Goal: Task Accomplishment & Management: Complete application form

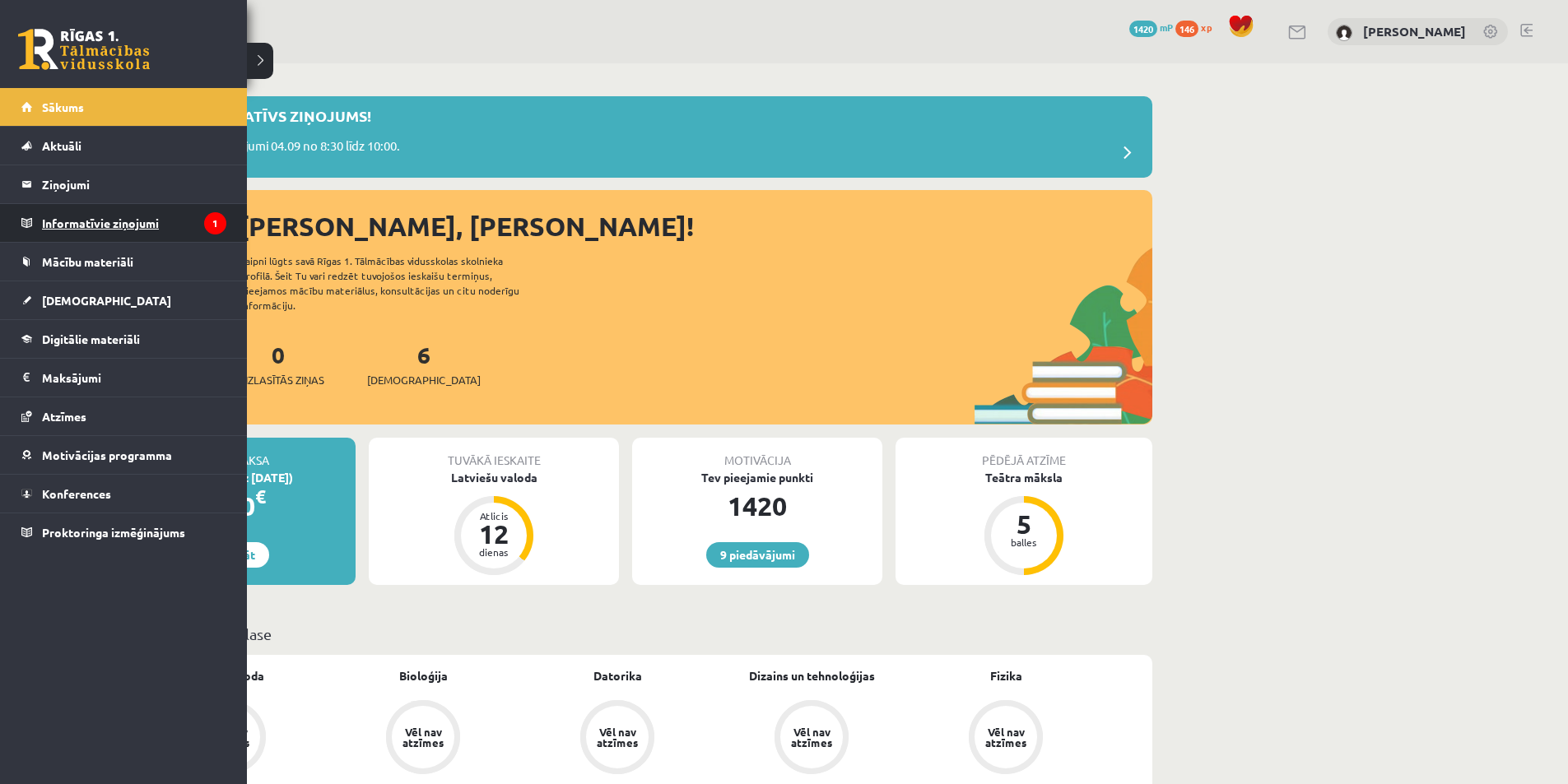
click at [101, 231] on legend "Informatīvie ziņojumi 1" at bounding box center [134, 223] width 184 height 38
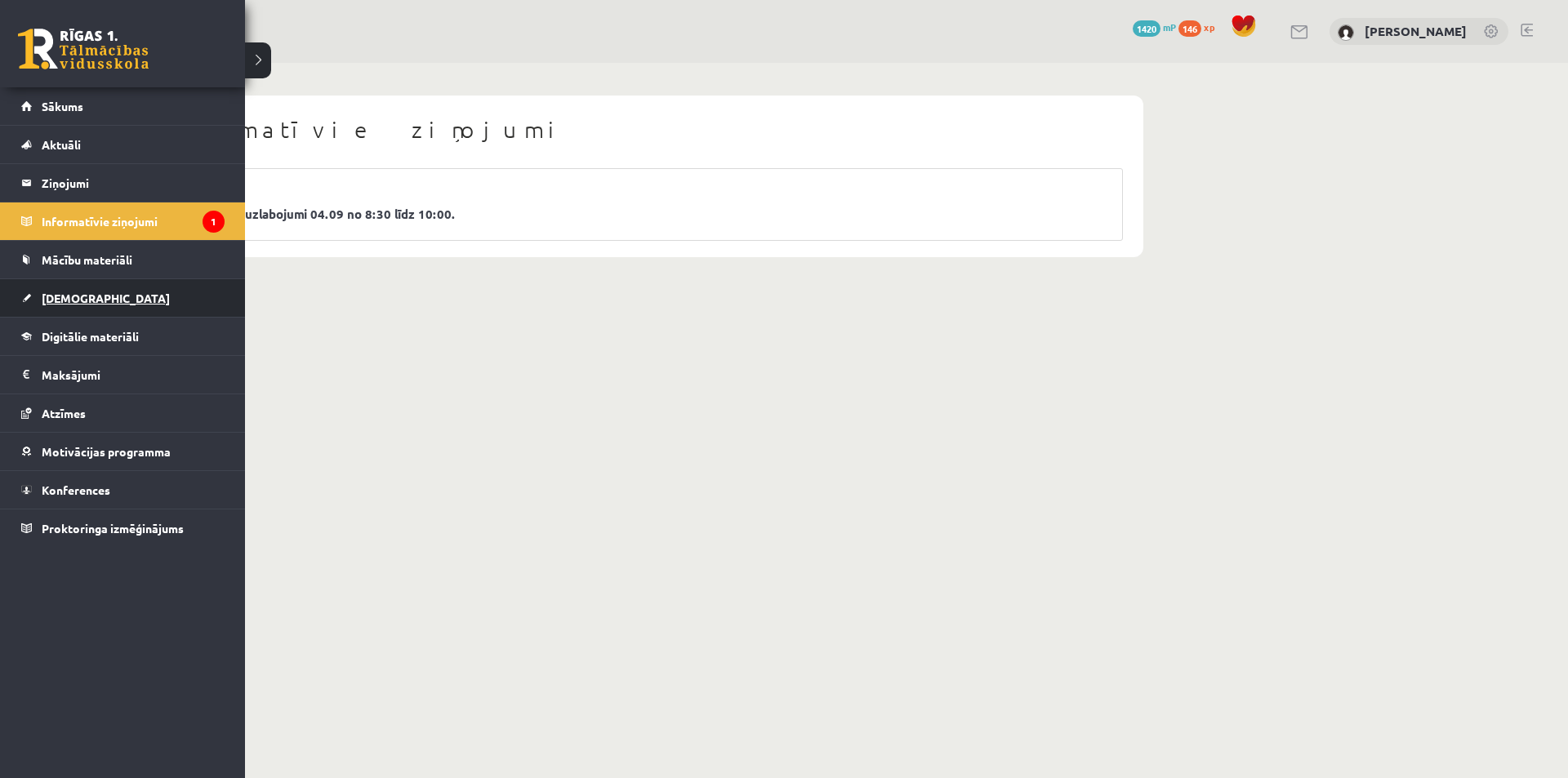
click at [58, 305] on link "[DEMOGRAPHIC_DATA]" at bounding box center [123, 298] width 203 height 38
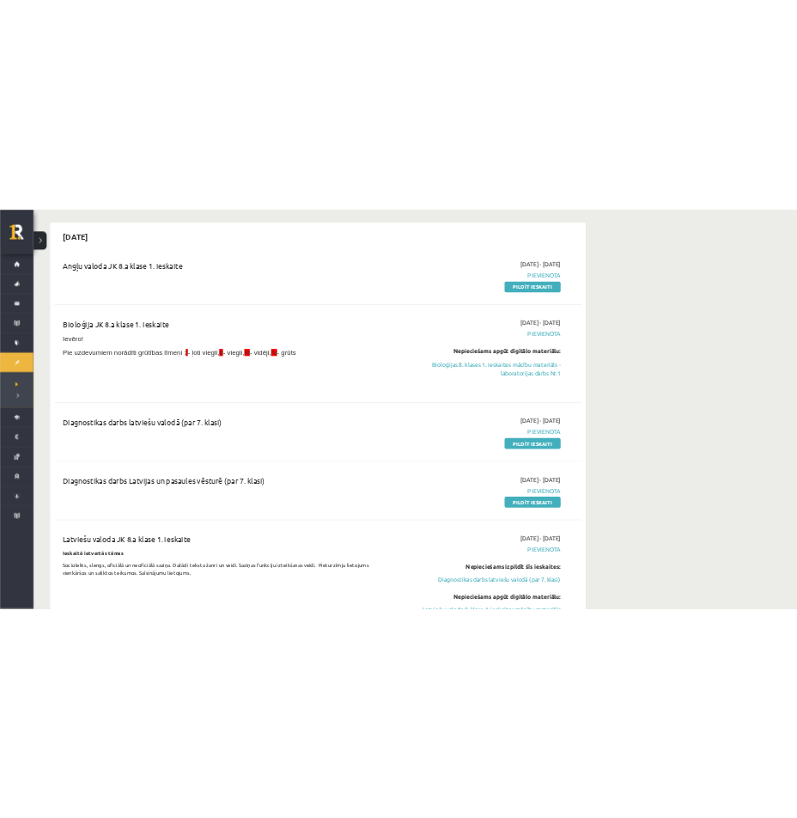
scroll to position [172, 0]
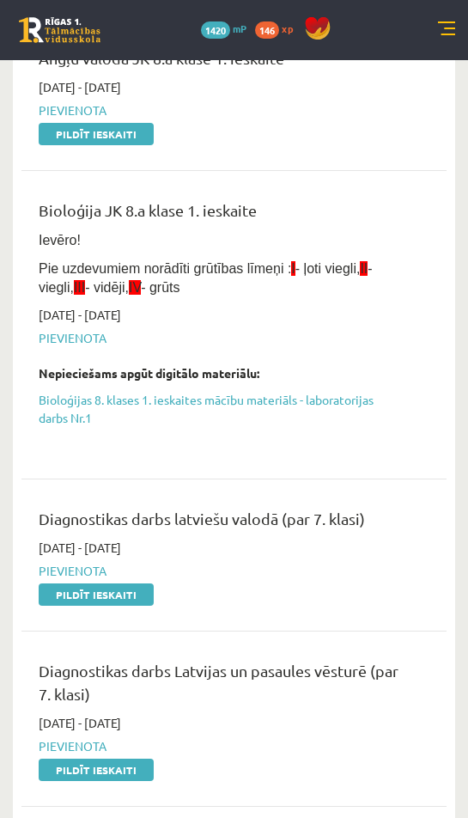
click at [419, 315] on div "Bioloģija JK 8.a klase 1. ieskaite Ievēro! Pie uzdevumiem norādīti grūtības līm…" at bounding box center [234, 325] width 391 height 253
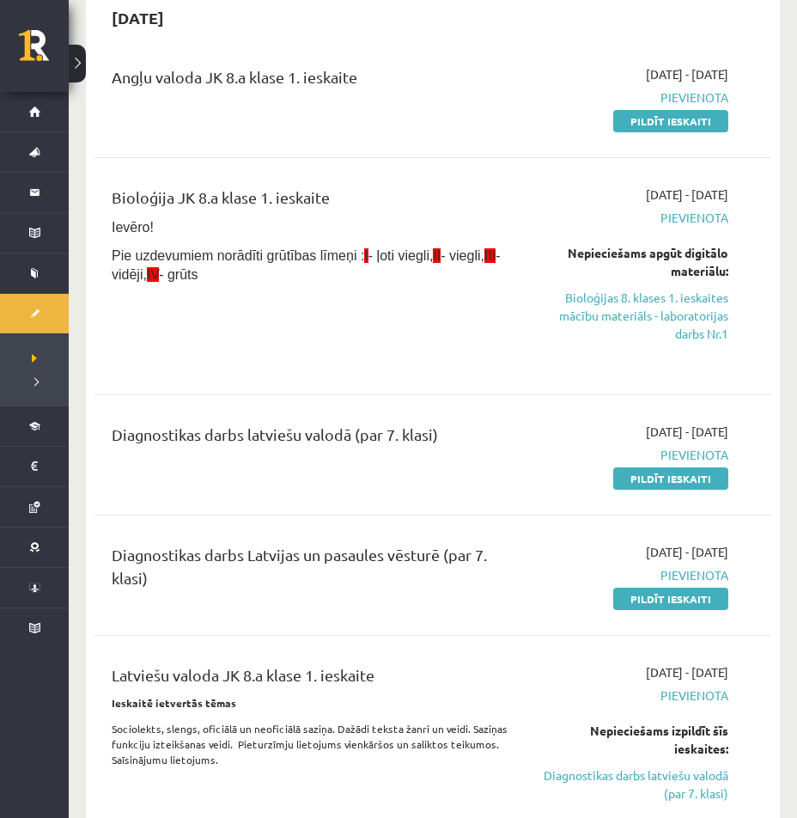
click at [465, 480] on div "Diagnostikas darbs latviešu valodā (par 7. klasi)" at bounding box center [313, 455] width 429 height 64
click at [633, 482] on link "Pildīt ieskaiti" at bounding box center [671, 478] width 115 height 22
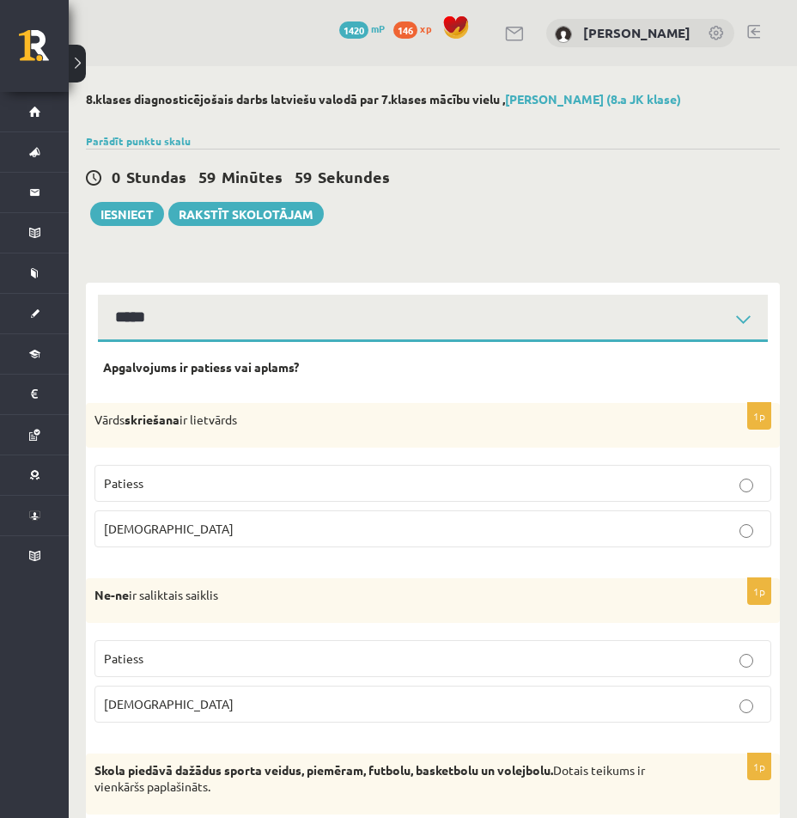
select select "**********"
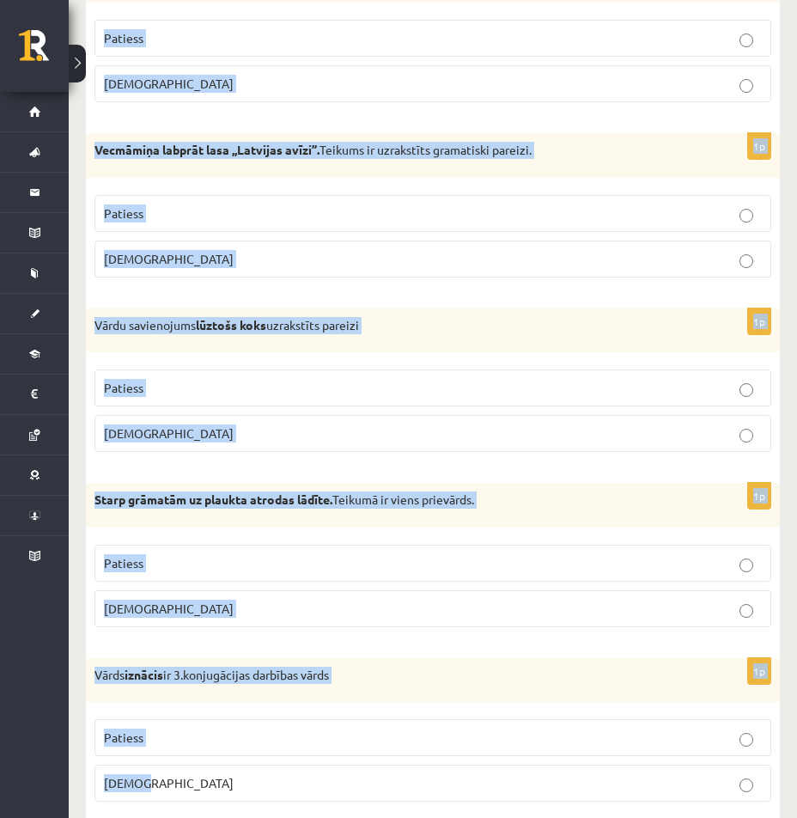
scroll to position [4911, 0]
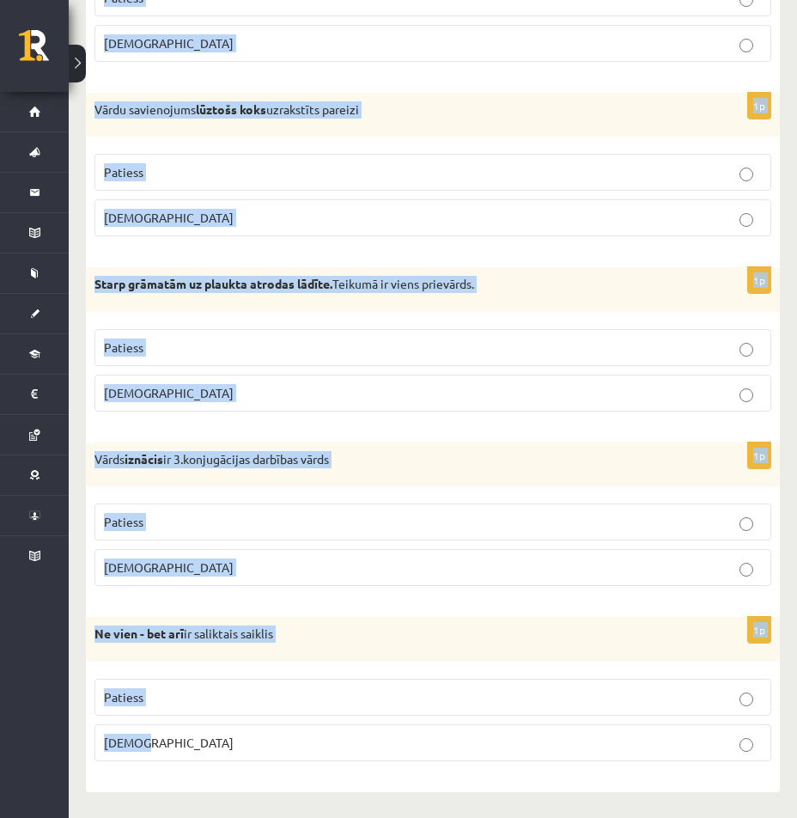
drag, startPoint x: 99, startPoint y: 367, endPoint x: 620, endPoint y: 761, distance: 653.5
copy form "Apgalvojums ir patiess vai aplams? 1p Vārds skriešana ir lietvārds Patiess Apla…"
click at [510, 466] on p "Vārds iznācis ir 3.konjugācijas darbības vārds" at bounding box center [390, 459] width 591 height 17
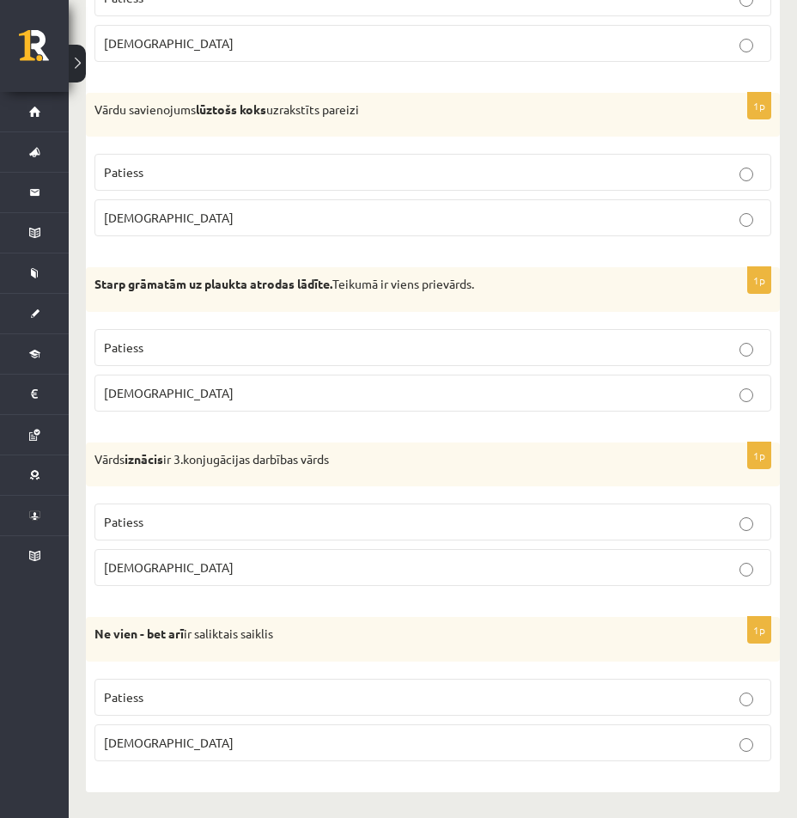
click at [246, 176] on p "Patiess" at bounding box center [433, 172] width 658 height 18
click at [293, 394] on p "Aplams" at bounding box center [433, 393] width 658 height 18
click at [197, 524] on p "Patiess" at bounding box center [433, 522] width 658 height 18
click at [219, 561] on p "Aplams" at bounding box center [433, 568] width 658 height 18
click at [177, 697] on p "Patiess" at bounding box center [433, 697] width 658 height 18
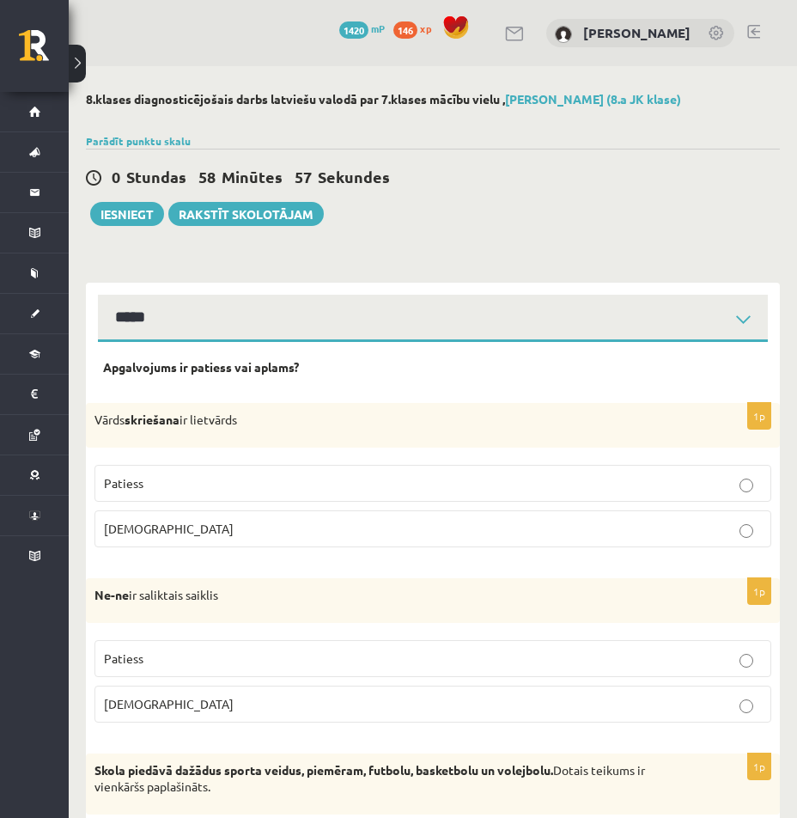
scroll to position [86, 0]
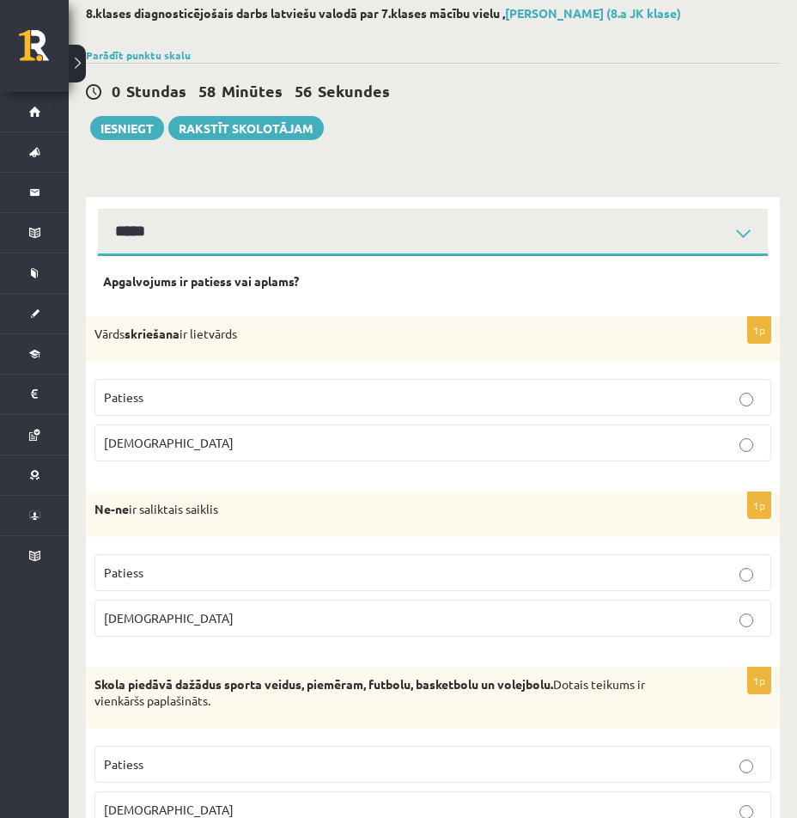
click at [229, 411] on label "Patiess" at bounding box center [433, 397] width 677 height 37
click at [172, 629] on label "Aplams" at bounding box center [433, 618] width 677 height 37
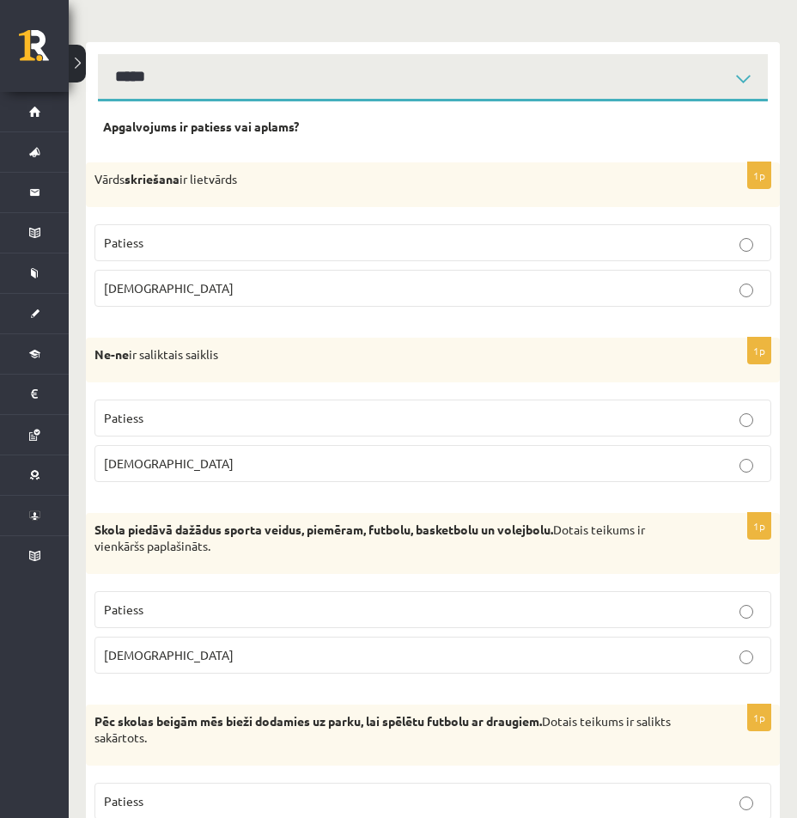
scroll to position [258, 0]
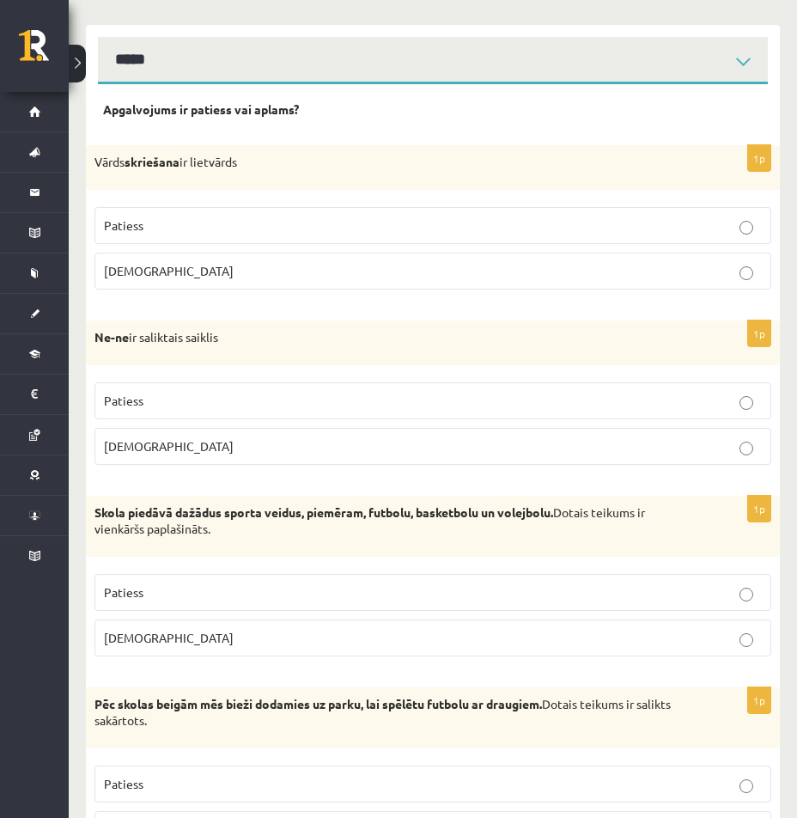
click at [169, 590] on p "Patiess" at bounding box center [433, 593] width 658 height 18
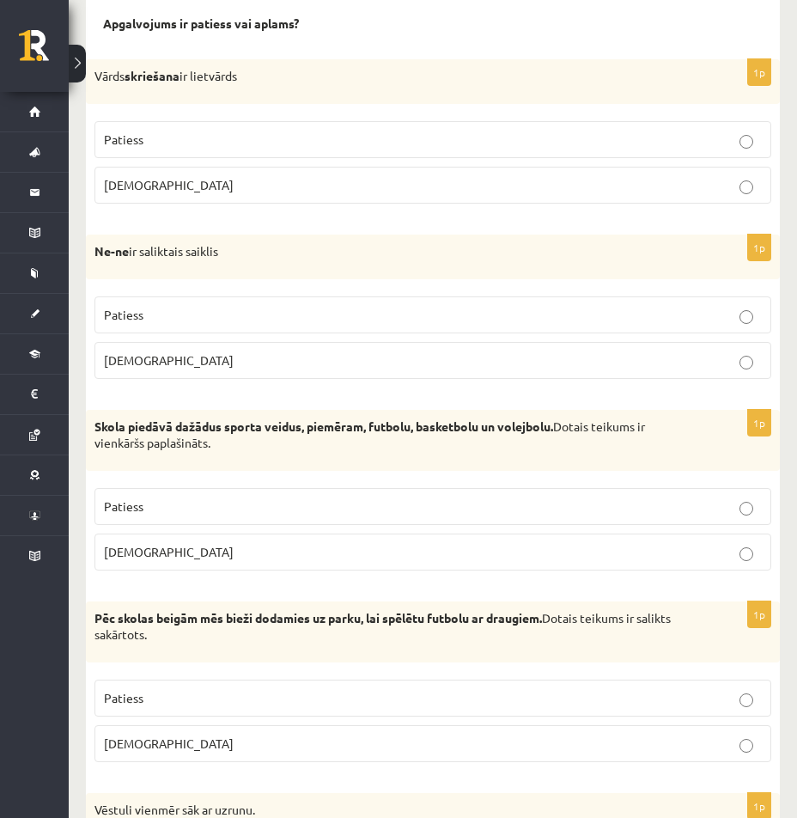
click at [134, 742] on span "Aplams" at bounding box center [169, 743] width 130 height 15
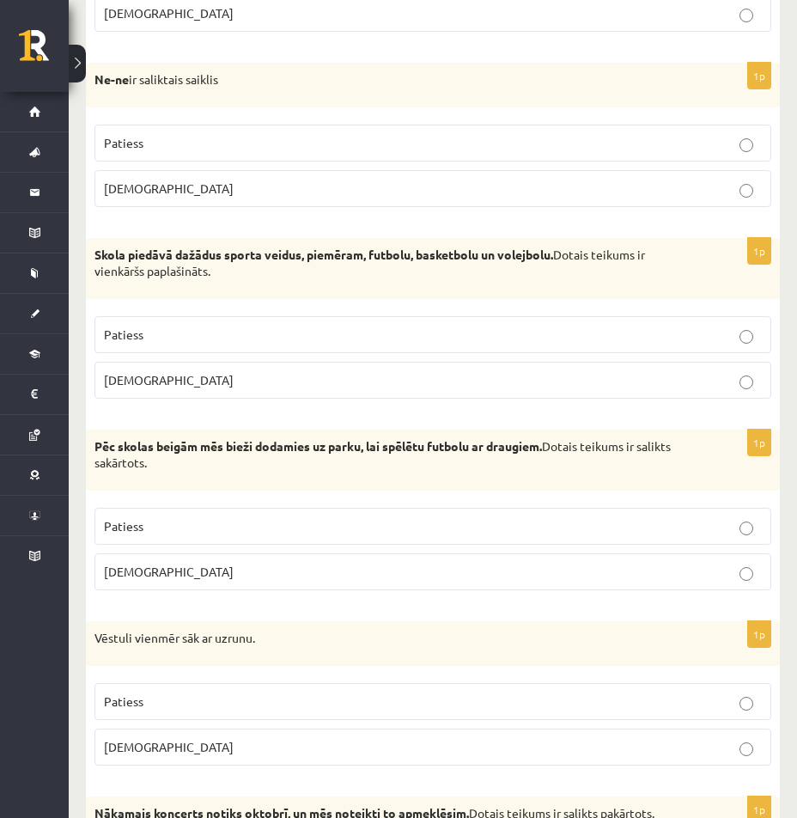
scroll to position [602, 0]
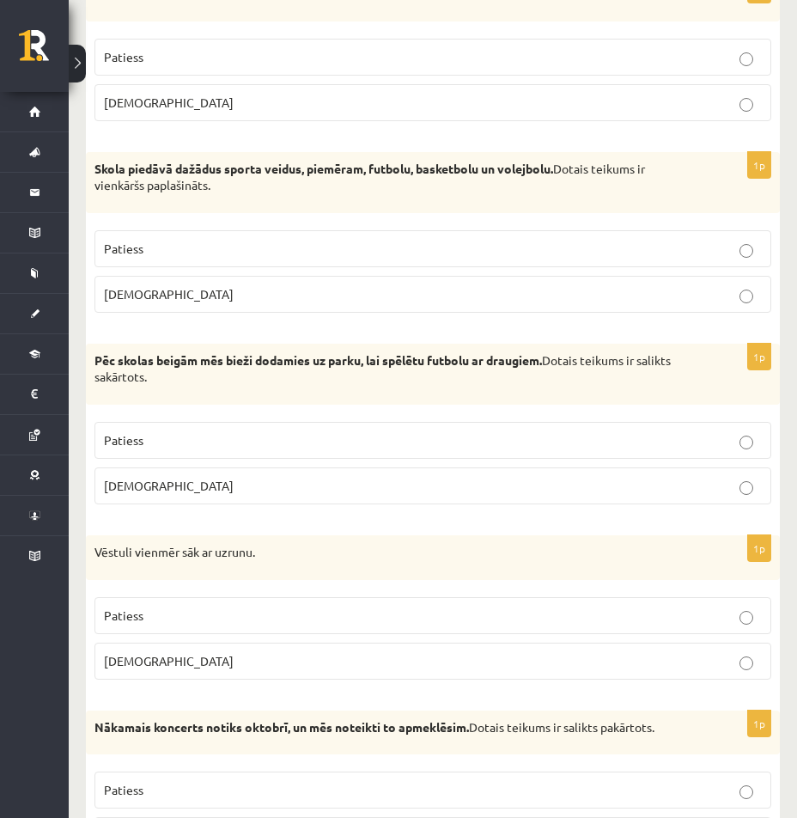
click at [191, 613] on p "Patiess" at bounding box center [433, 616] width 658 height 18
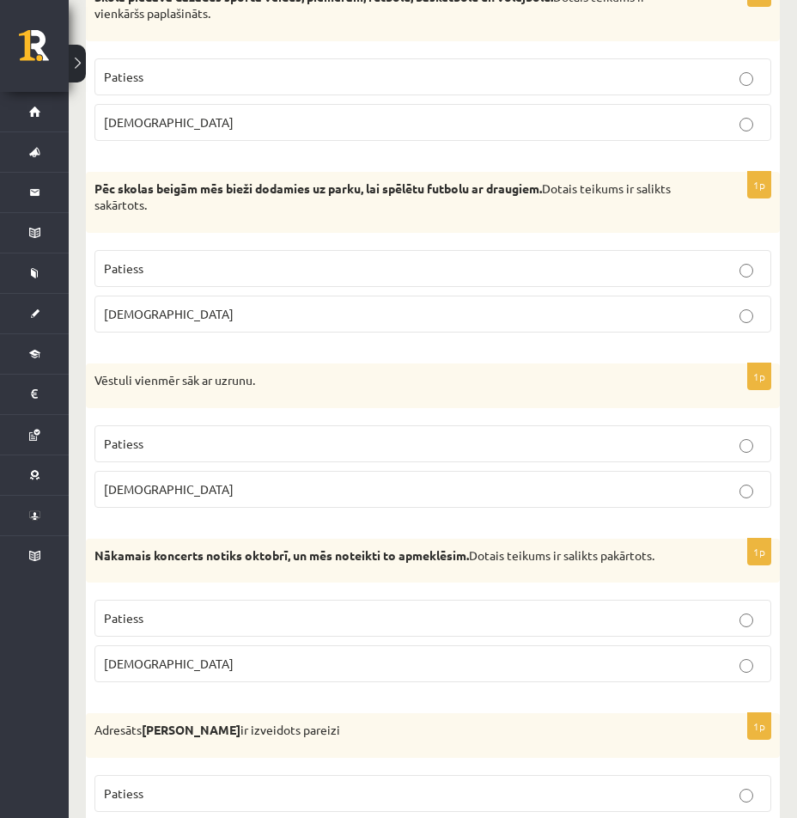
scroll to position [859, 0]
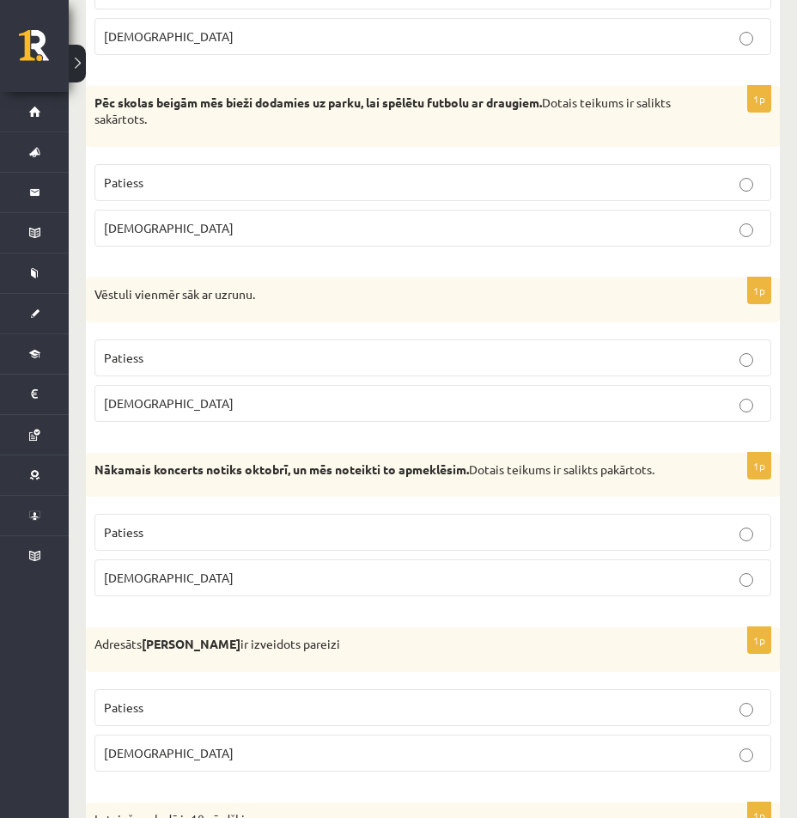
click at [202, 585] on p "Aplams" at bounding box center [433, 578] width 658 height 18
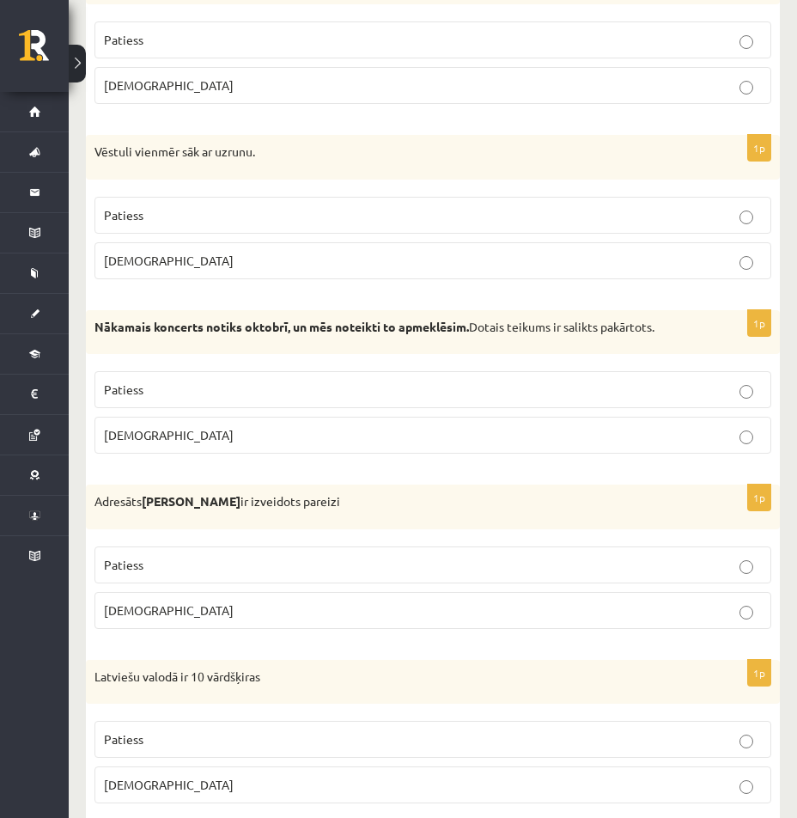
scroll to position [1031, 0]
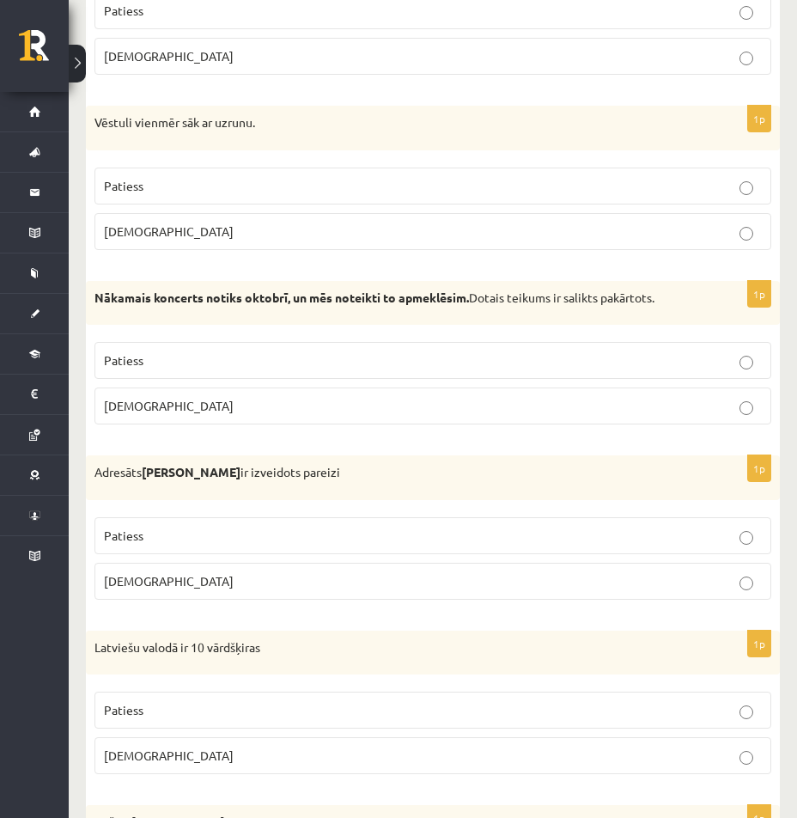
click at [205, 589] on p "Aplams" at bounding box center [433, 581] width 658 height 18
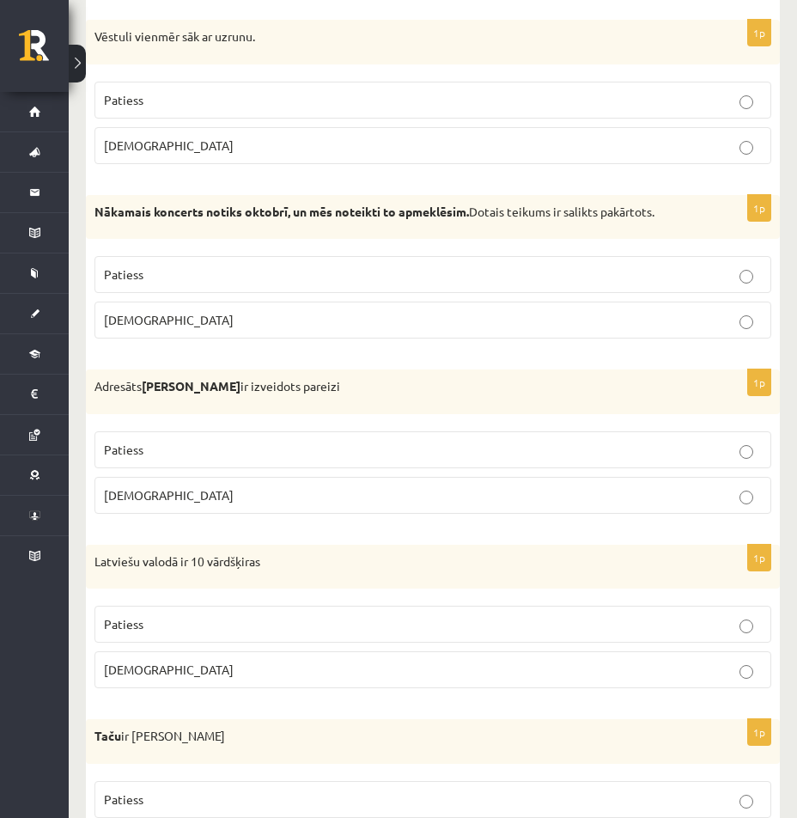
click at [205, 614] on label "Patiess" at bounding box center [433, 624] width 677 height 37
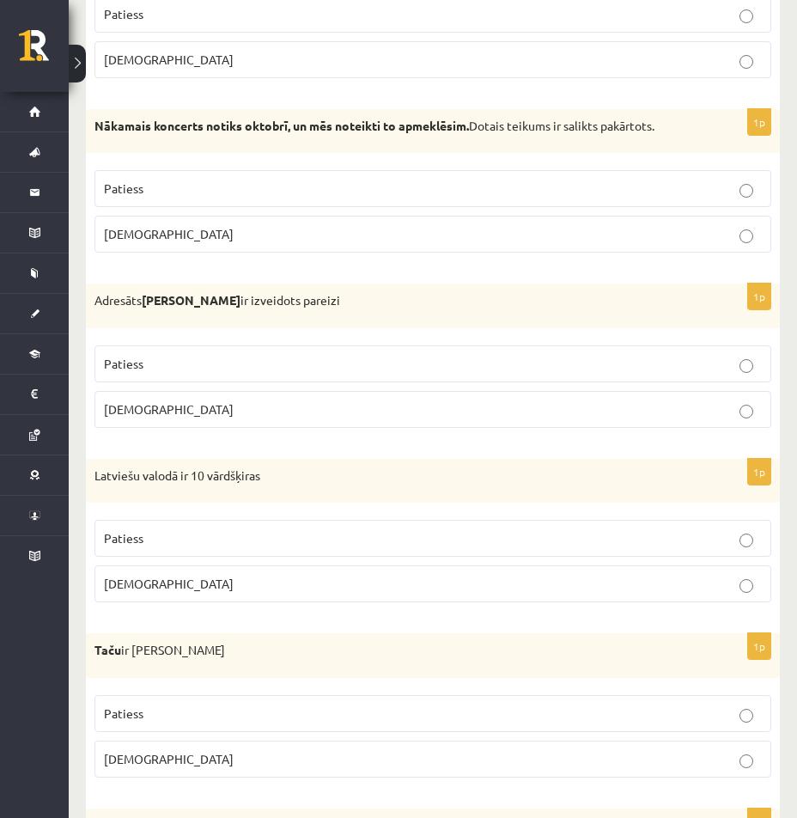
scroll to position [1289, 0]
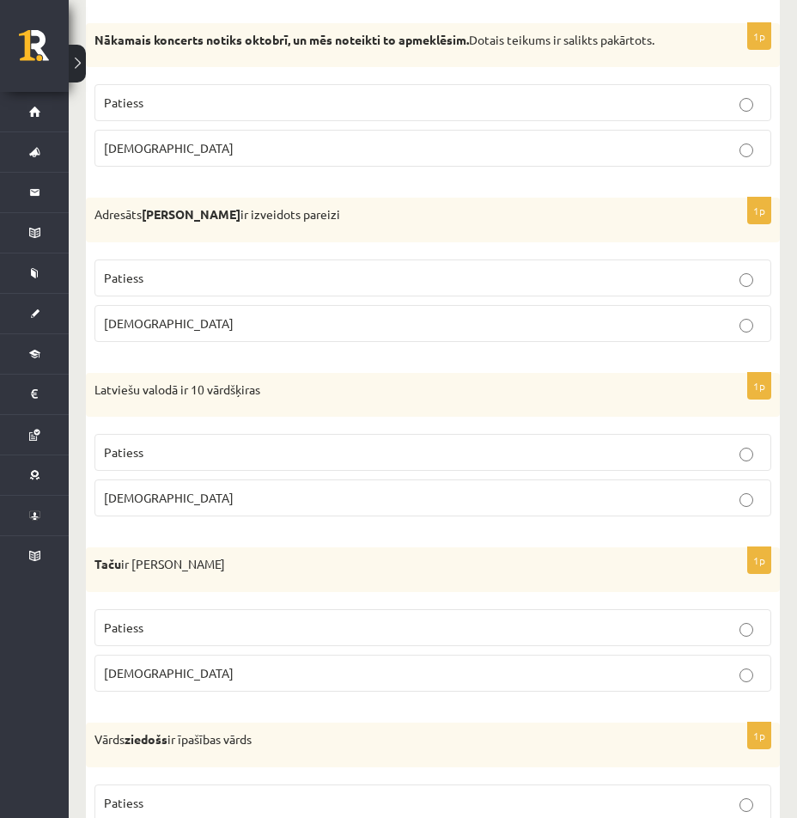
click at [226, 672] on p "Aplams" at bounding box center [433, 673] width 658 height 18
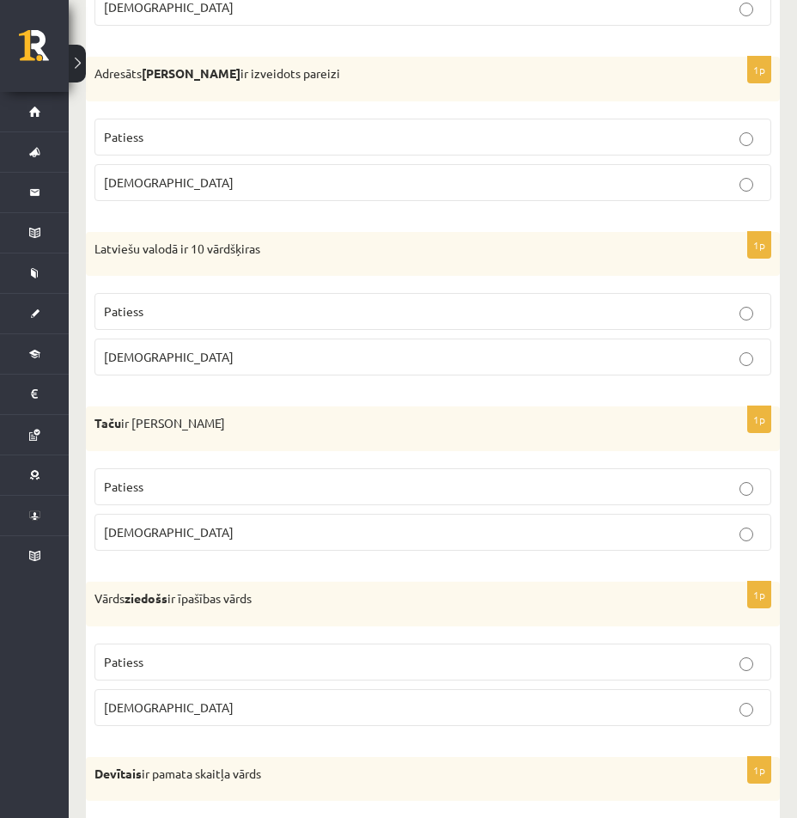
scroll to position [1461, 0]
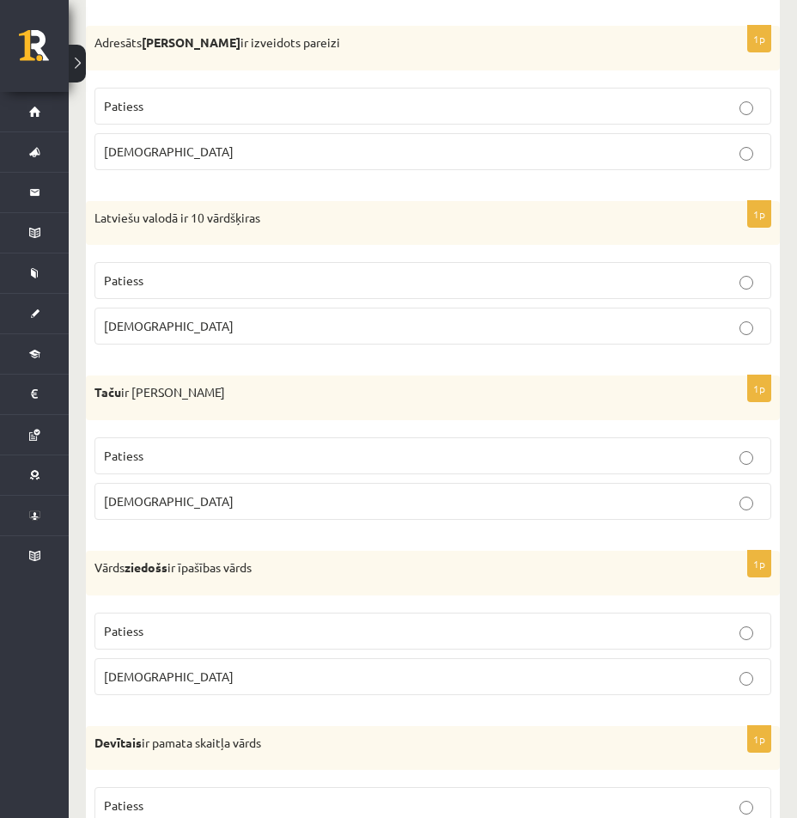
click at [225, 681] on p "Aplams" at bounding box center [433, 677] width 658 height 18
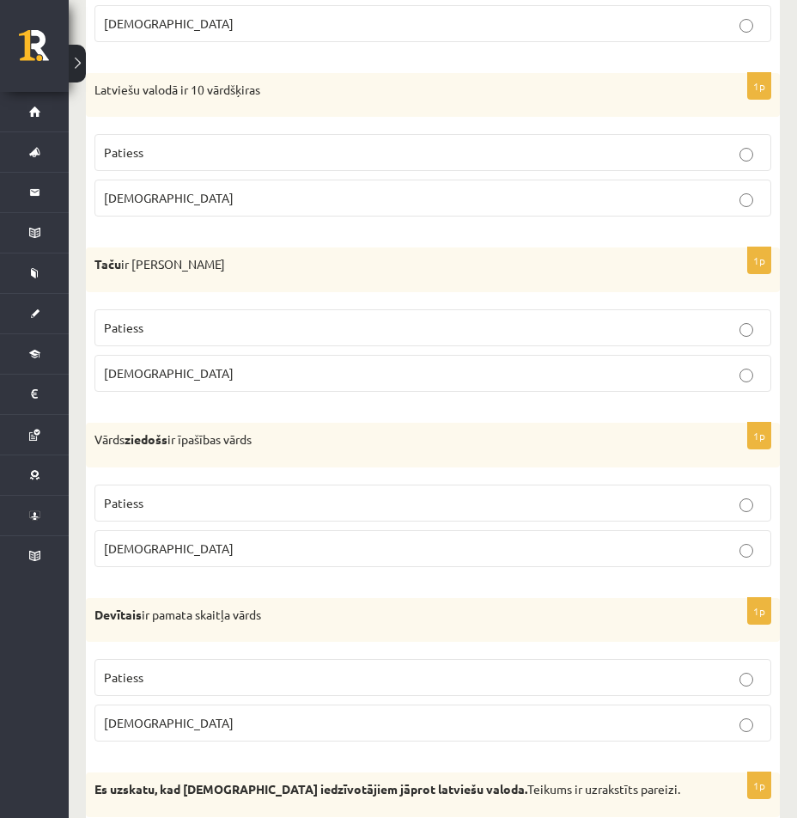
scroll to position [1633, 0]
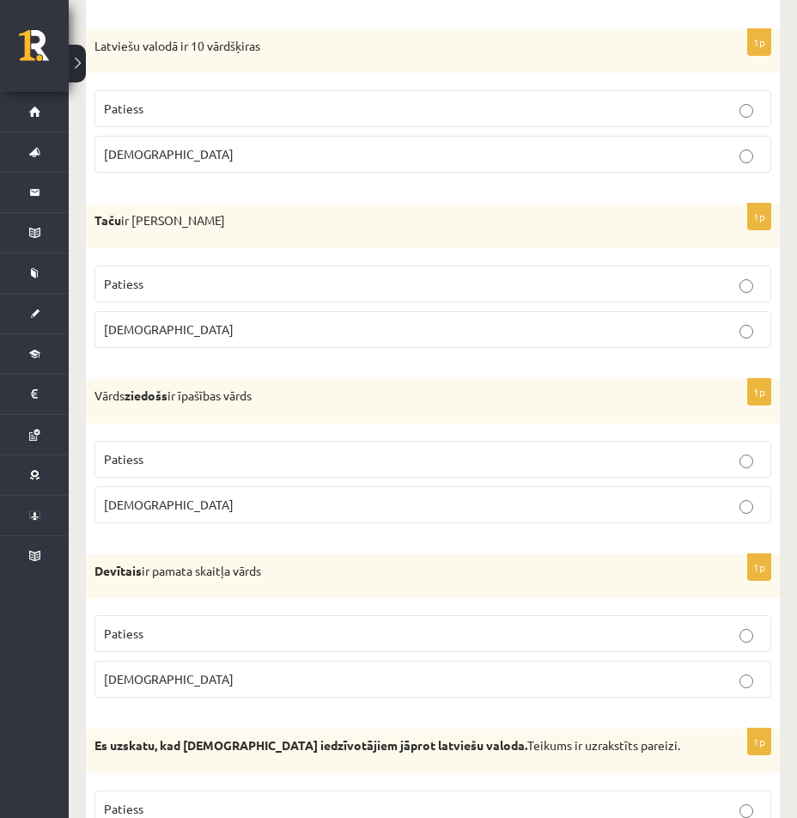
click at [268, 683] on p "Aplams" at bounding box center [433, 679] width 658 height 18
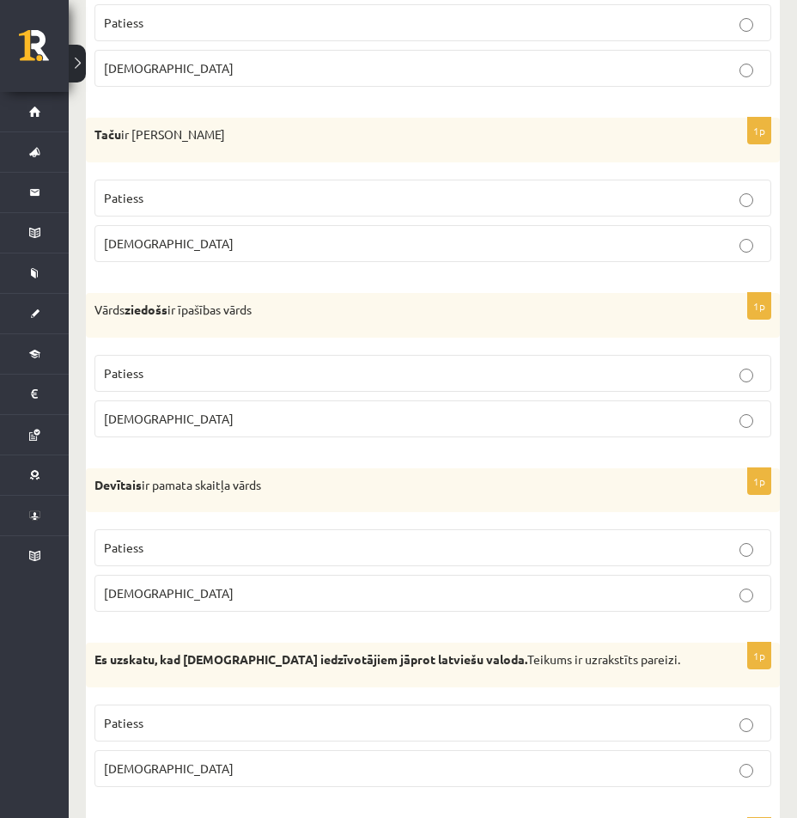
scroll to position [1805, 0]
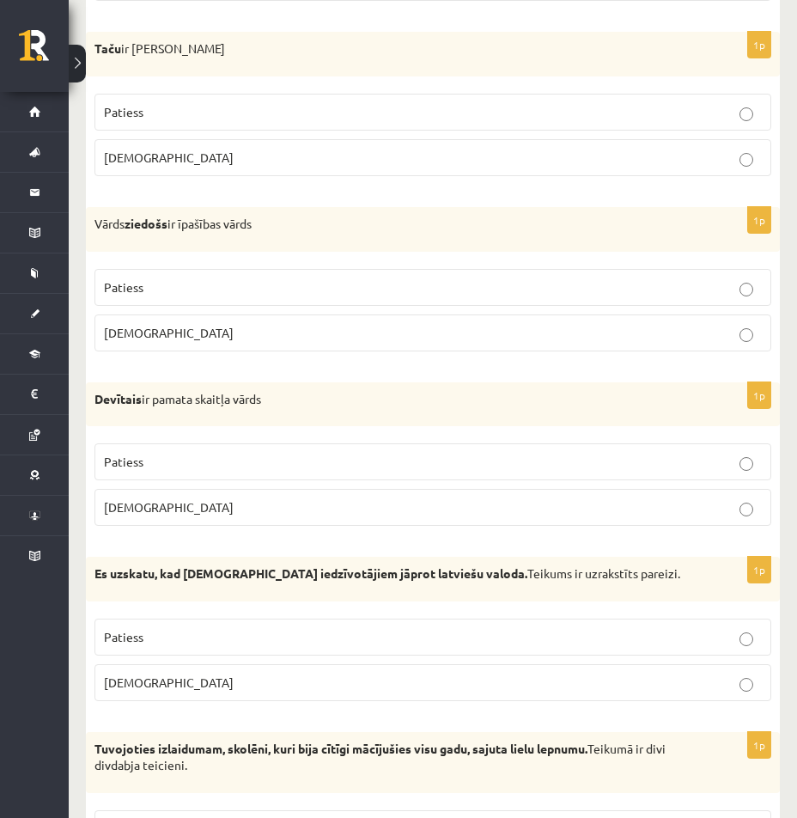
click at [194, 682] on p "Aplams" at bounding box center [433, 683] width 658 height 18
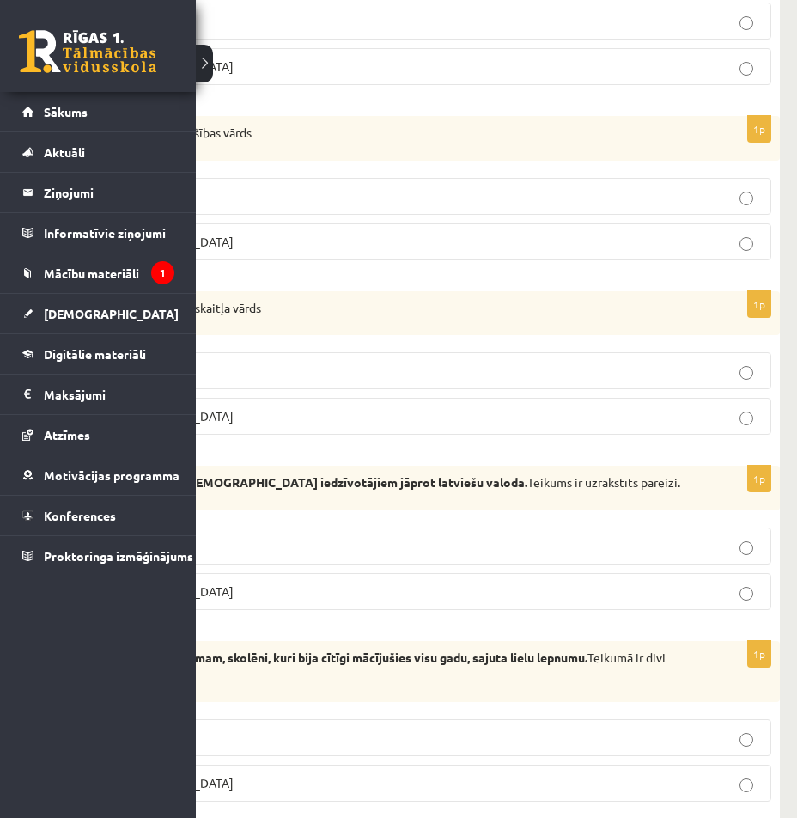
scroll to position [1977, 0]
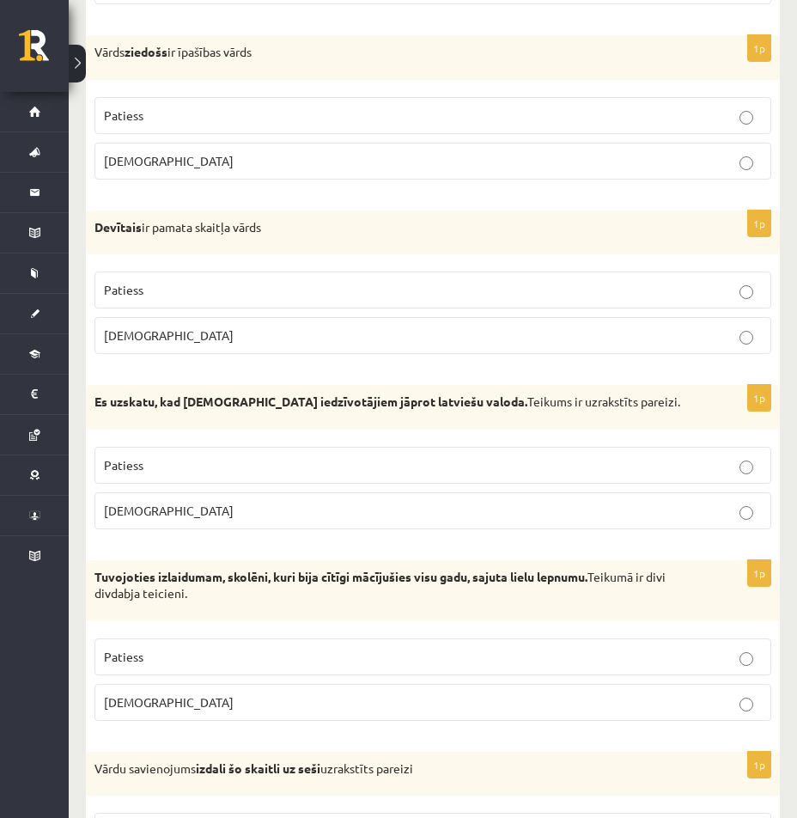
click at [339, 654] on p "Patiess" at bounding box center [433, 657] width 658 height 18
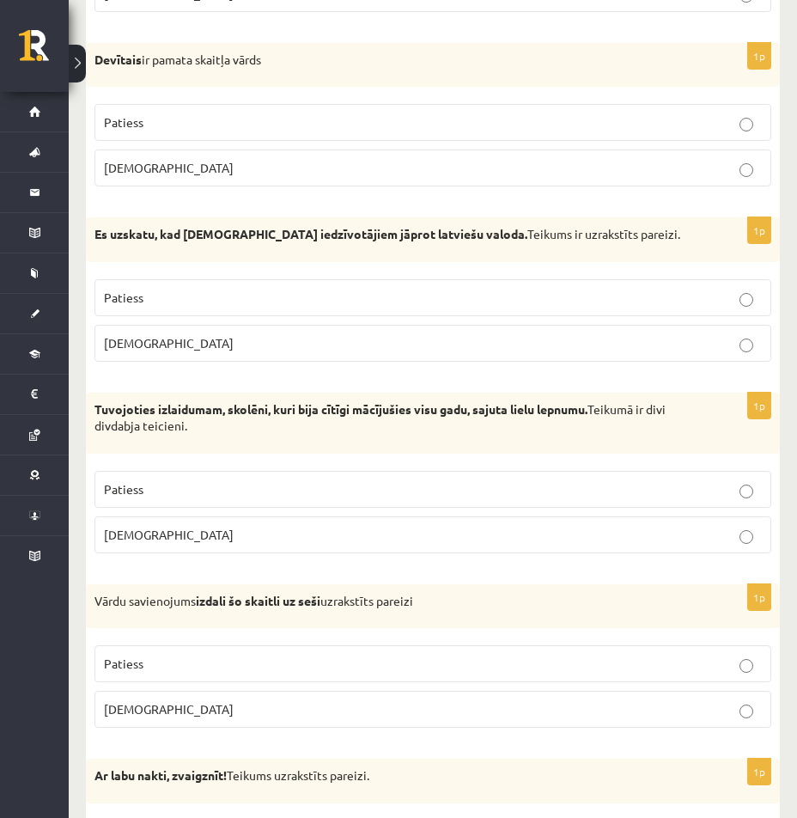
scroll to position [2148, 0]
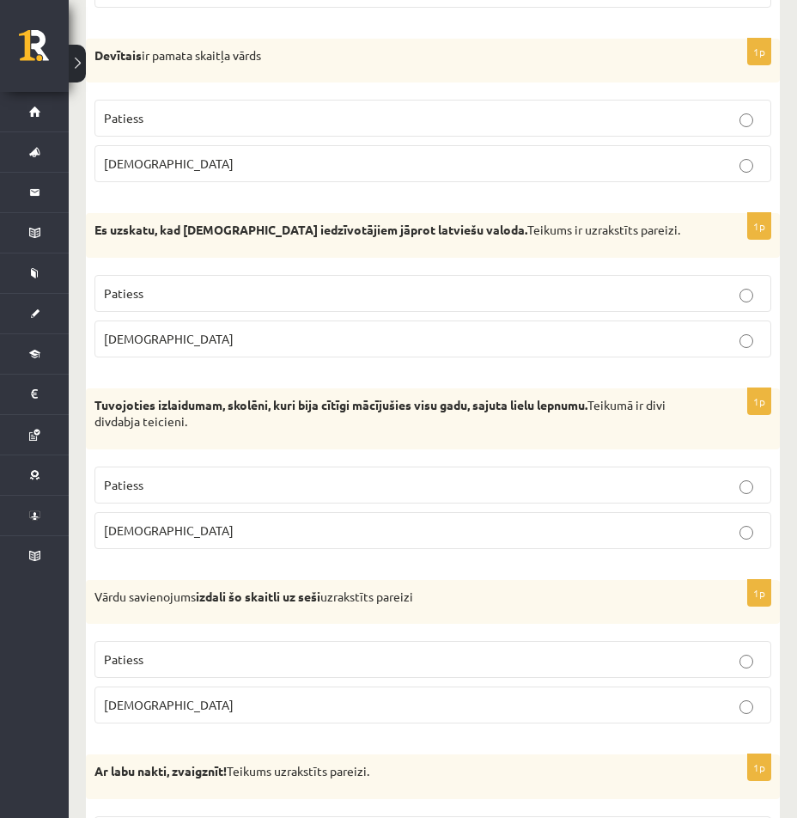
click at [354, 706] on p "Aplams" at bounding box center [433, 705] width 658 height 18
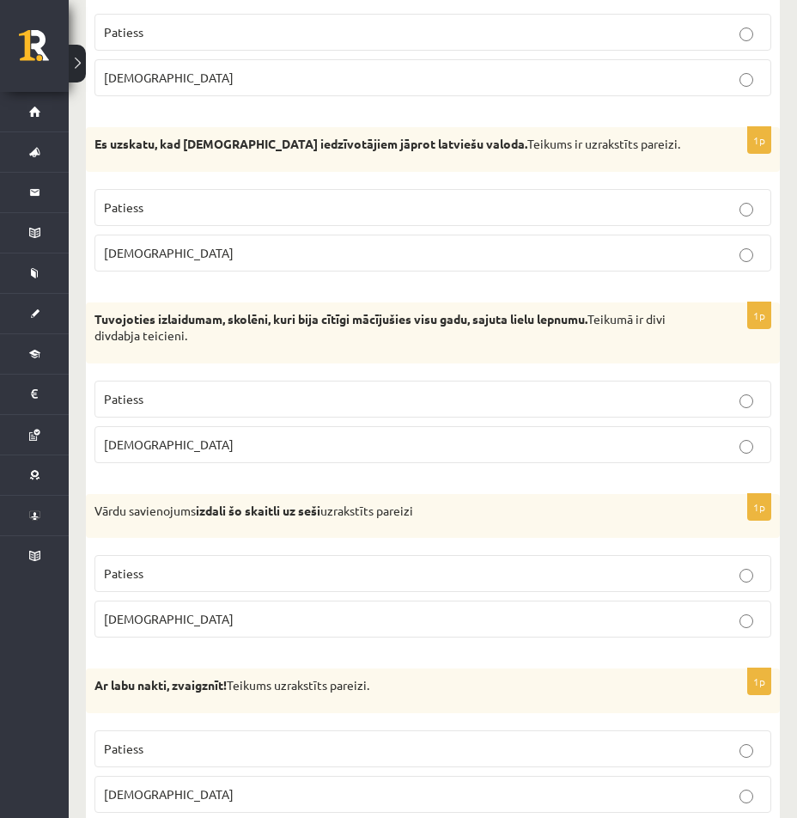
scroll to position [2320, 0]
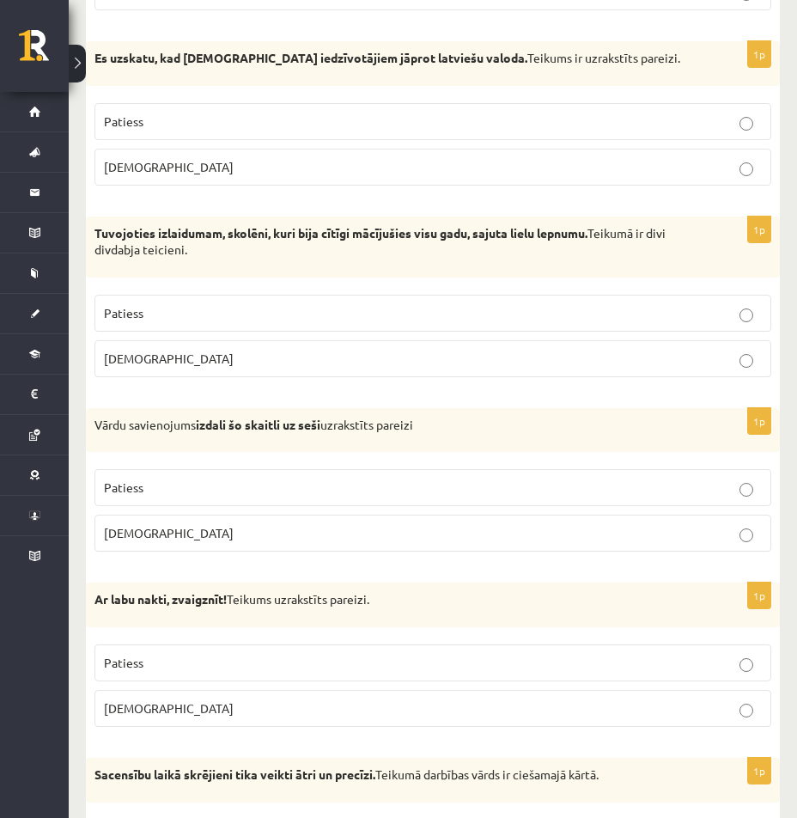
click at [331, 670] on p "Patiess" at bounding box center [433, 663] width 658 height 18
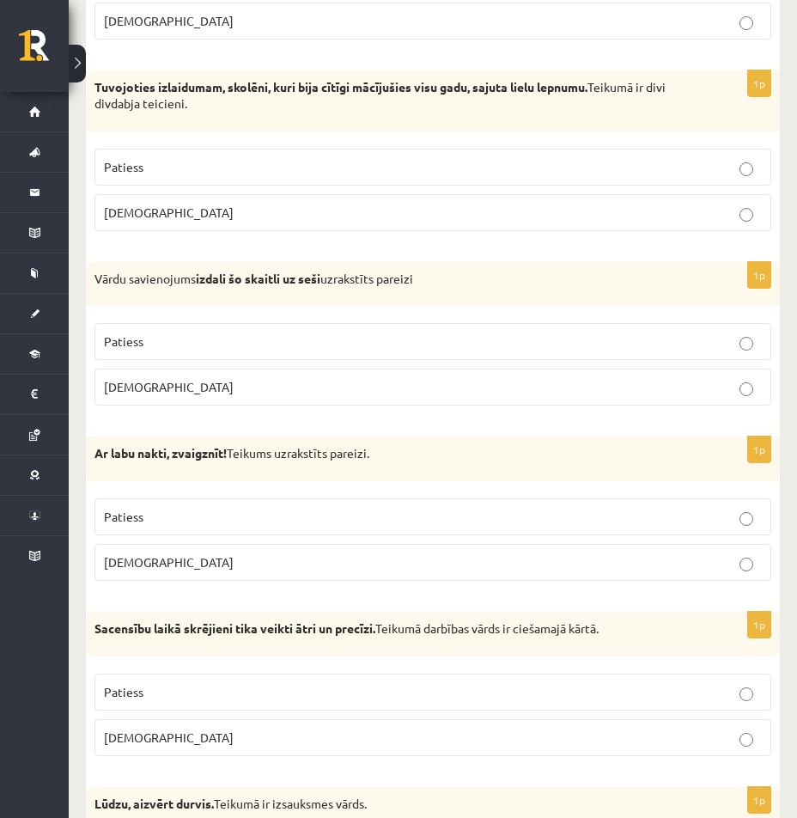
scroll to position [2492, 0]
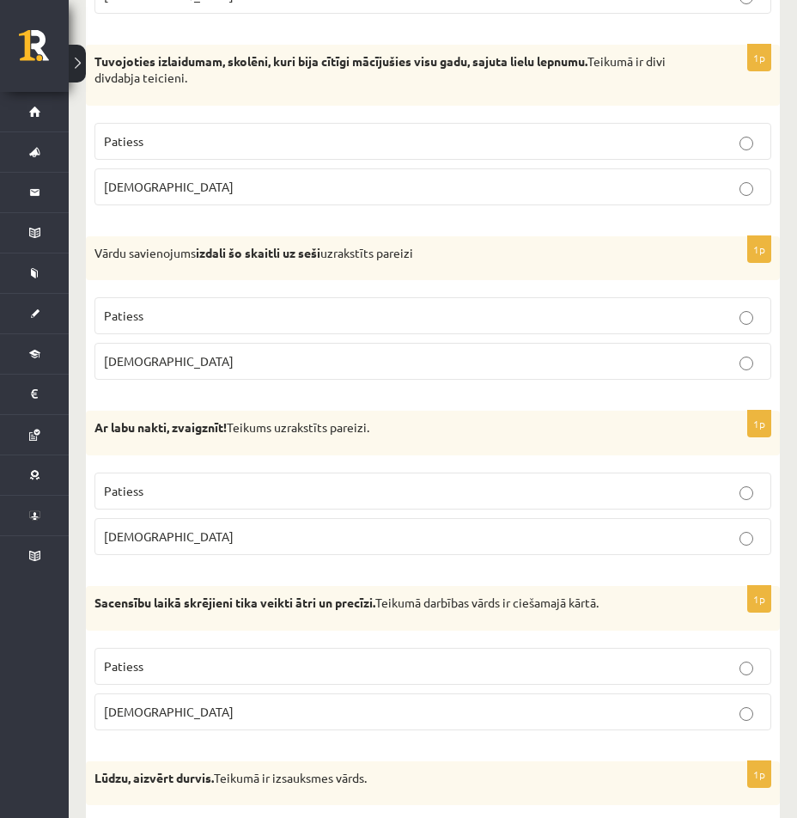
click at [331, 670] on p "Patiess" at bounding box center [433, 666] width 658 height 18
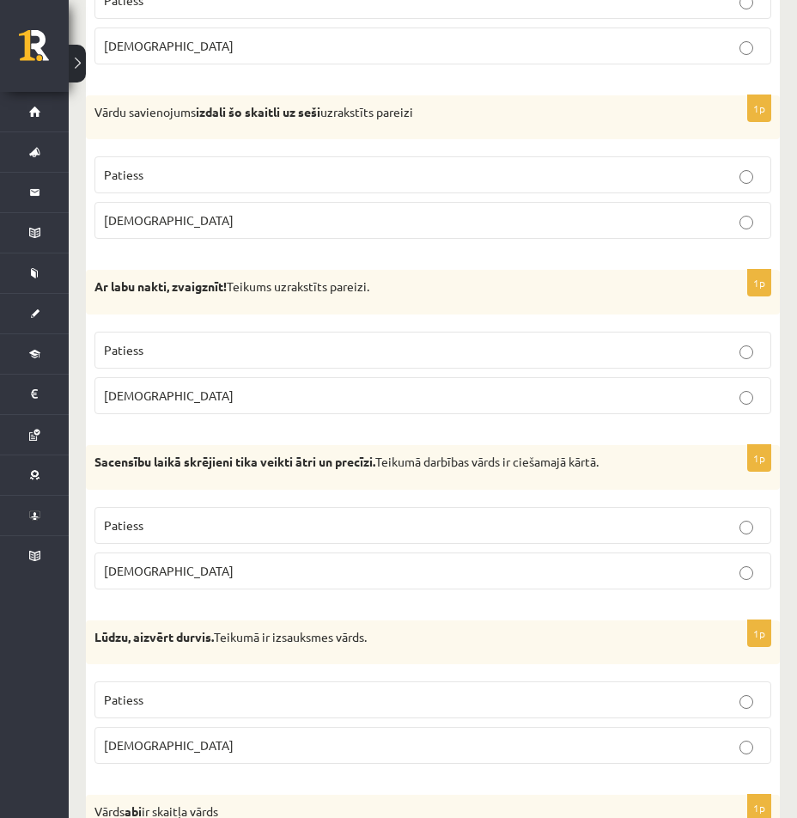
scroll to position [2664, 0]
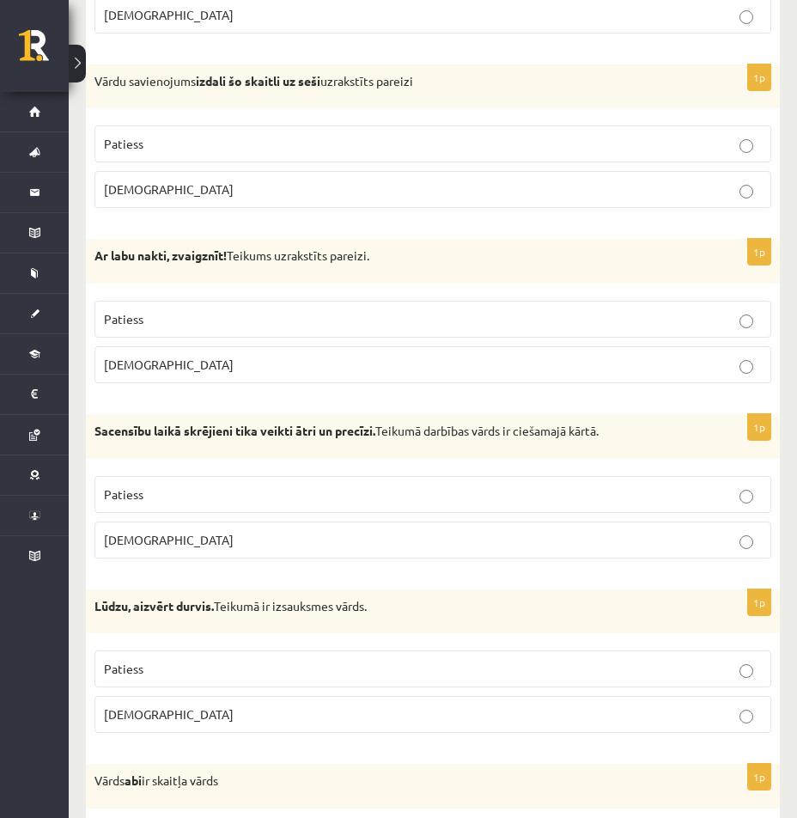
click at [230, 714] on p "Aplams" at bounding box center [433, 715] width 658 height 18
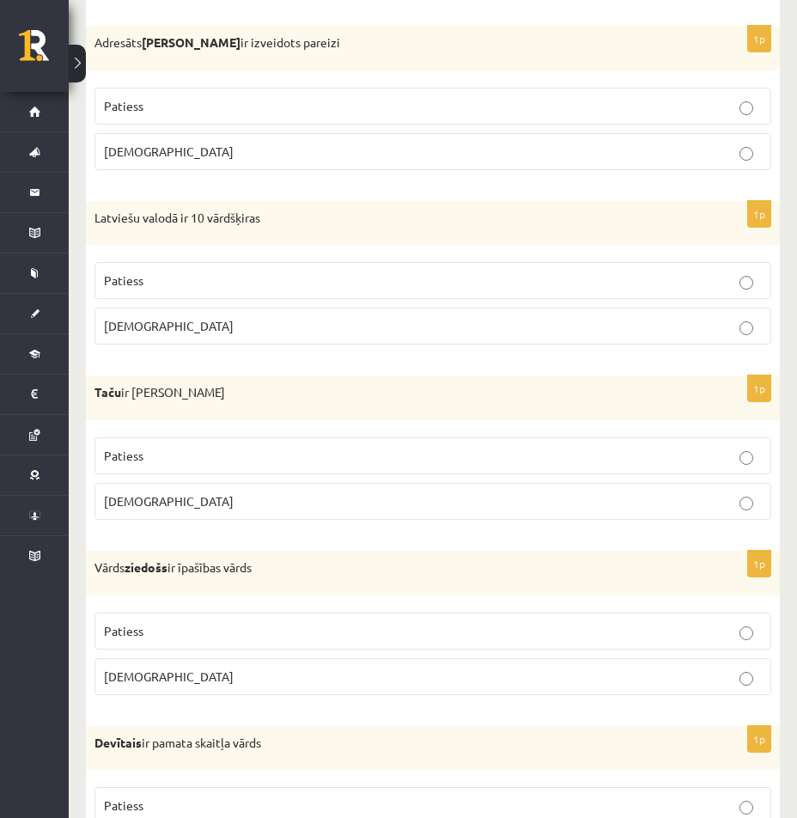
scroll to position [1547, 0]
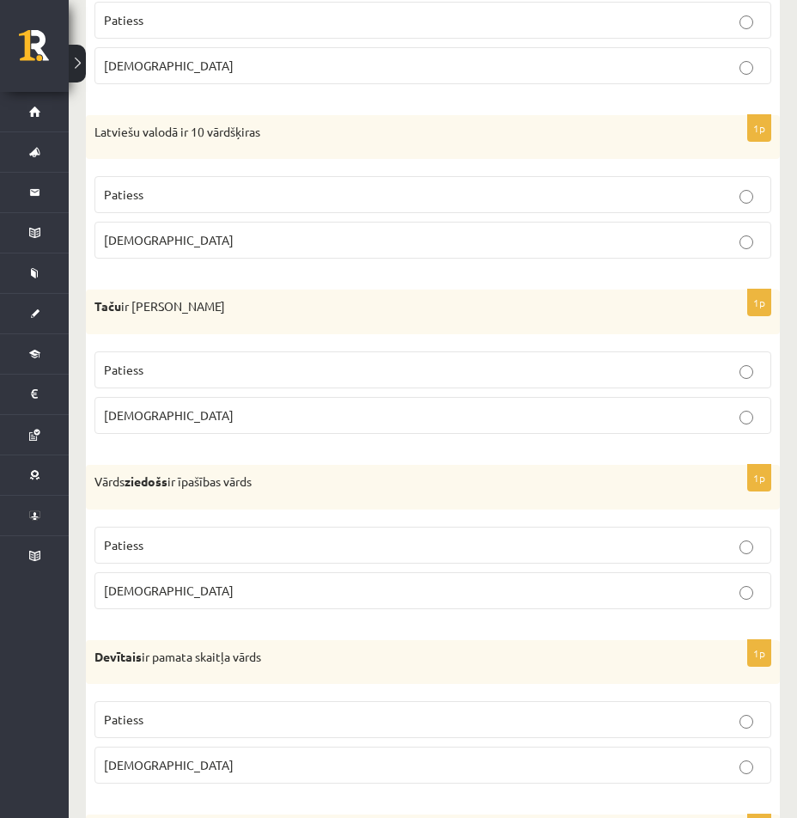
drag, startPoint x: 223, startPoint y: 357, endPoint x: 223, endPoint y: 365, distance: 8.6
click at [223, 364] on label "Patiess" at bounding box center [433, 369] width 677 height 37
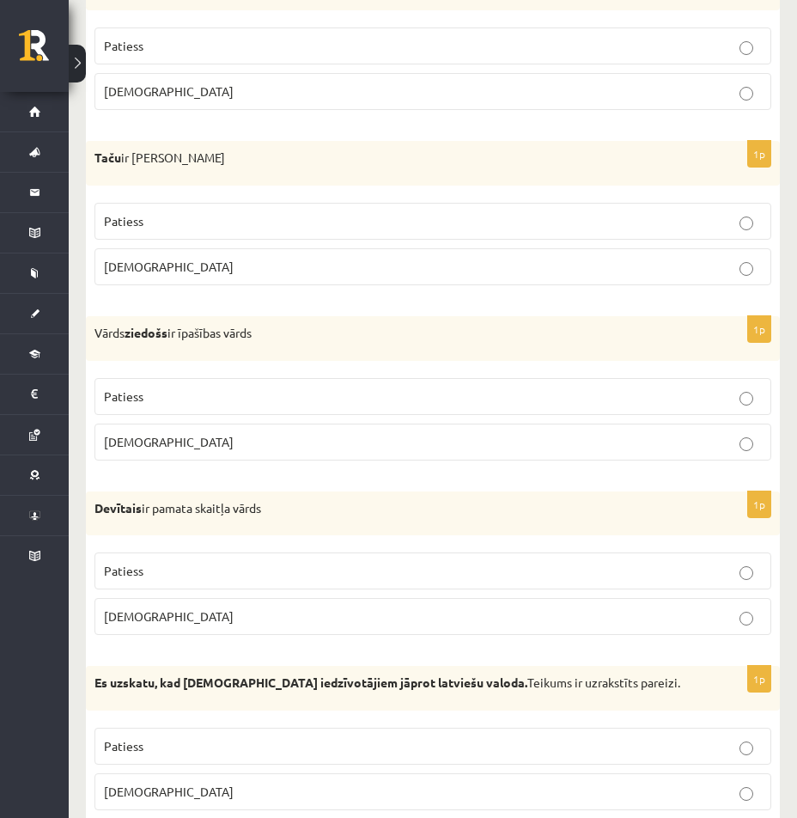
scroll to position [1719, 0]
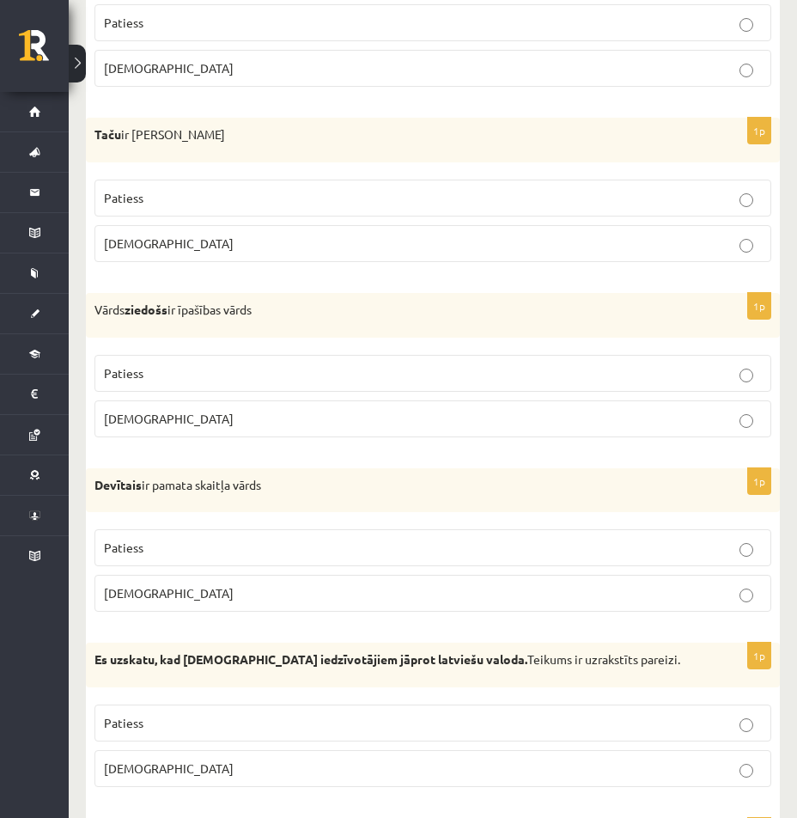
click at [575, 250] on p "Aplams" at bounding box center [433, 244] width 658 height 18
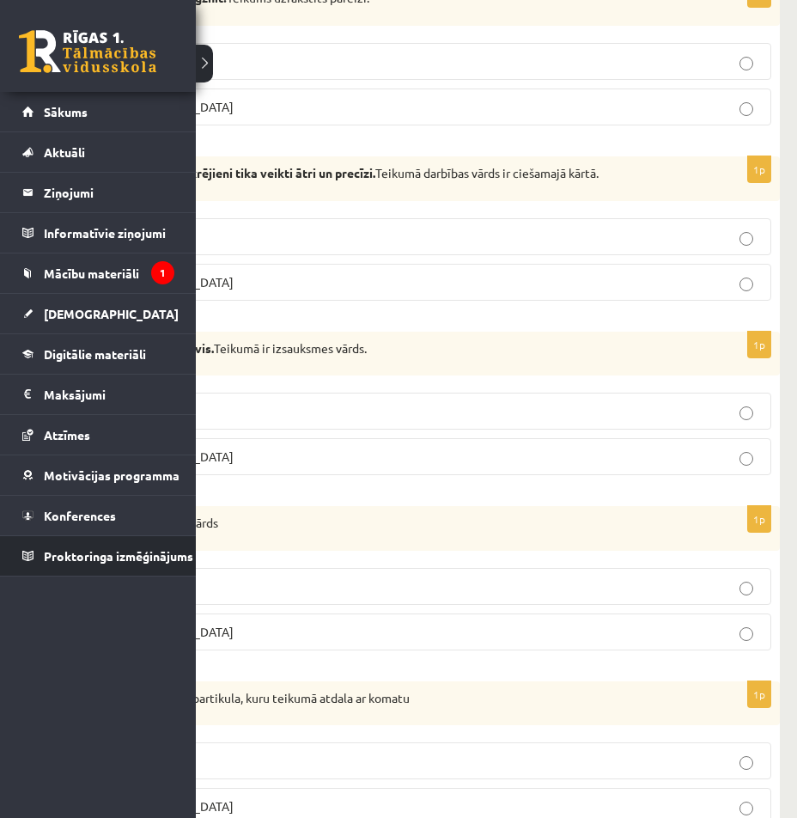
scroll to position [3008, 0]
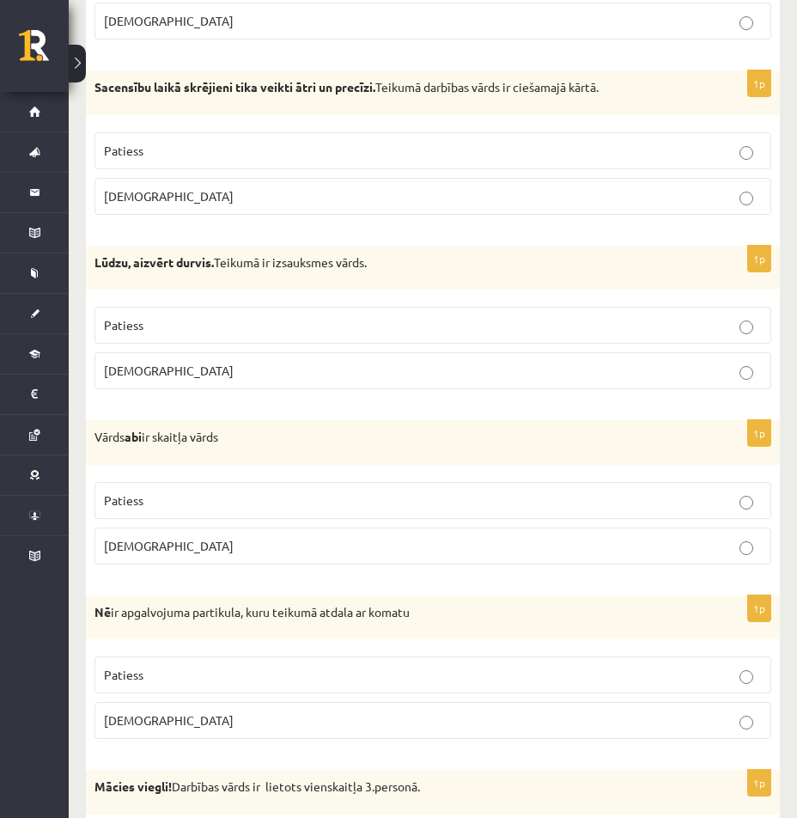
click at [332, 498] on p "Patiess" at bounding box center [433, 501] width 658 height 18
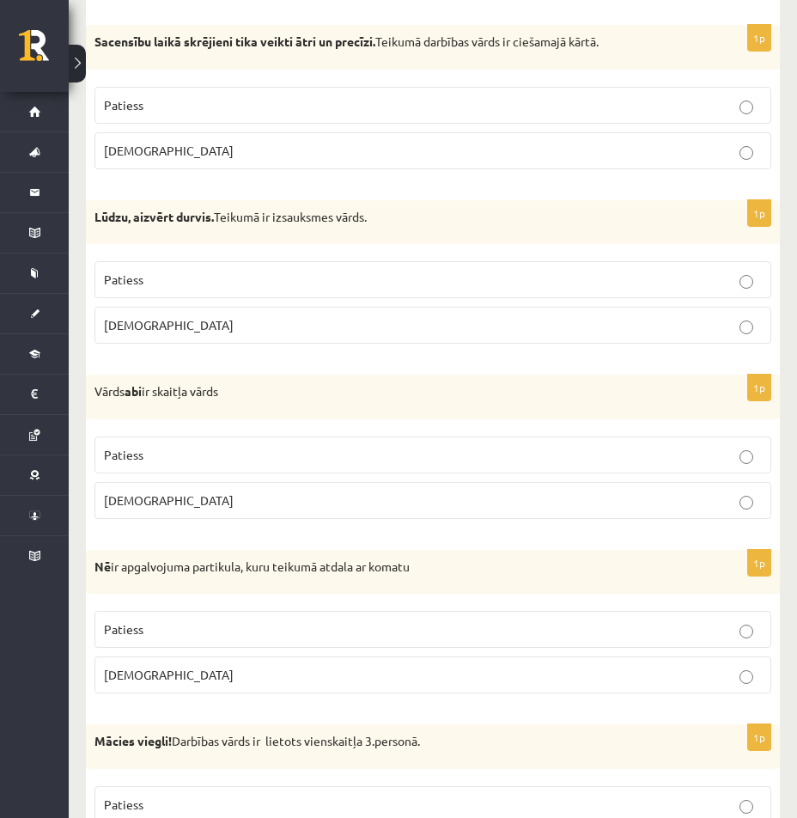
scroll to position [3094, 0]
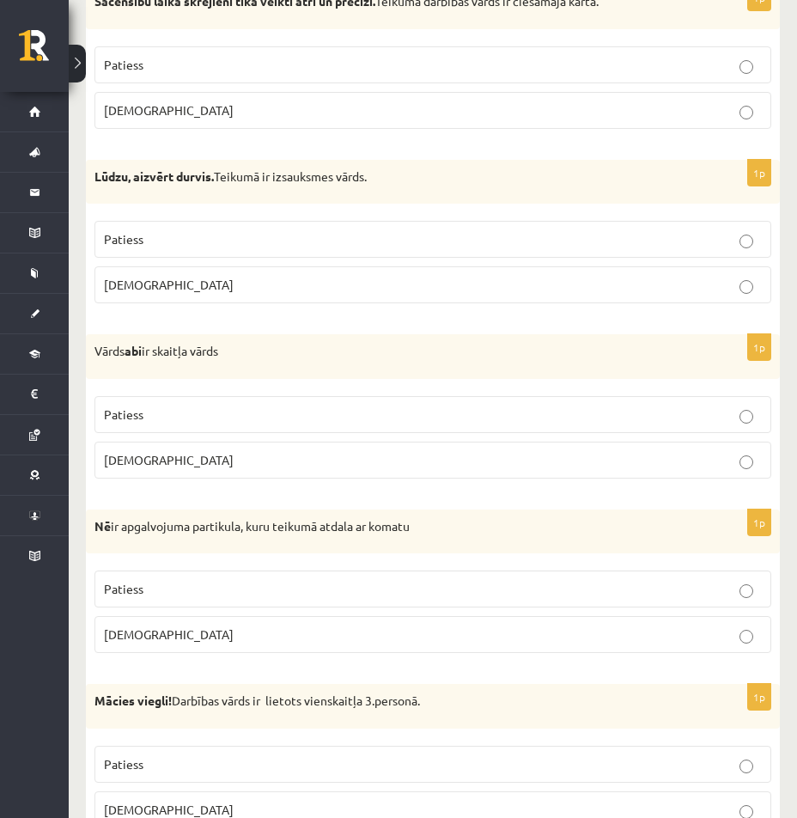
click at [277, 645] on label "Aplams" at bounding box center [433, 634] width 677 height 37
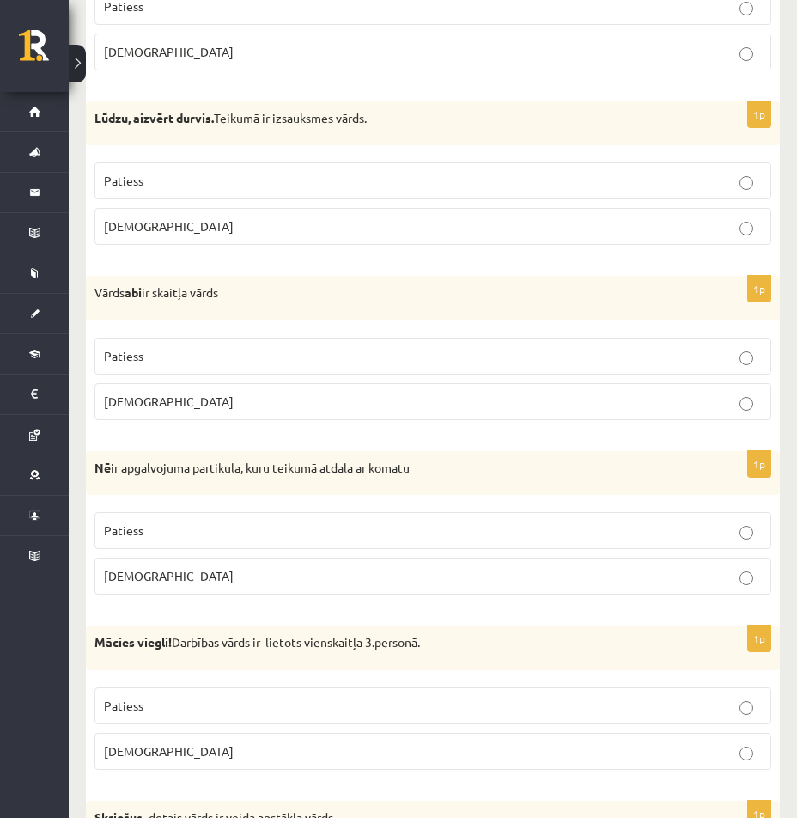
scroll to position [3180, 0]
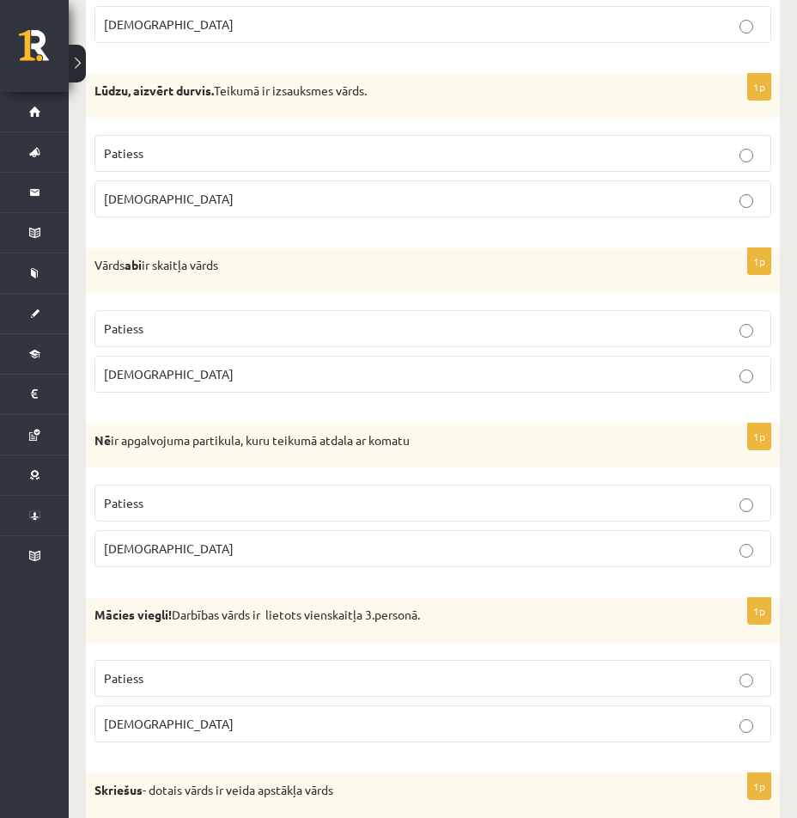
click at [250, 727] on p "Aplams" at bounding box center [433, 724] width 658 height 18
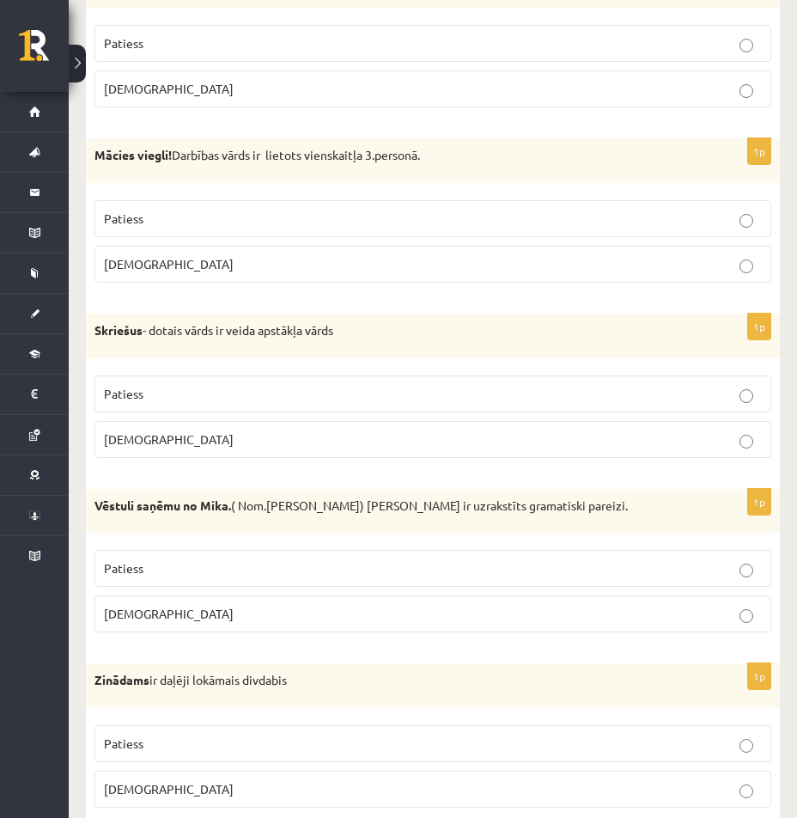
scroll to position [3609, 0]
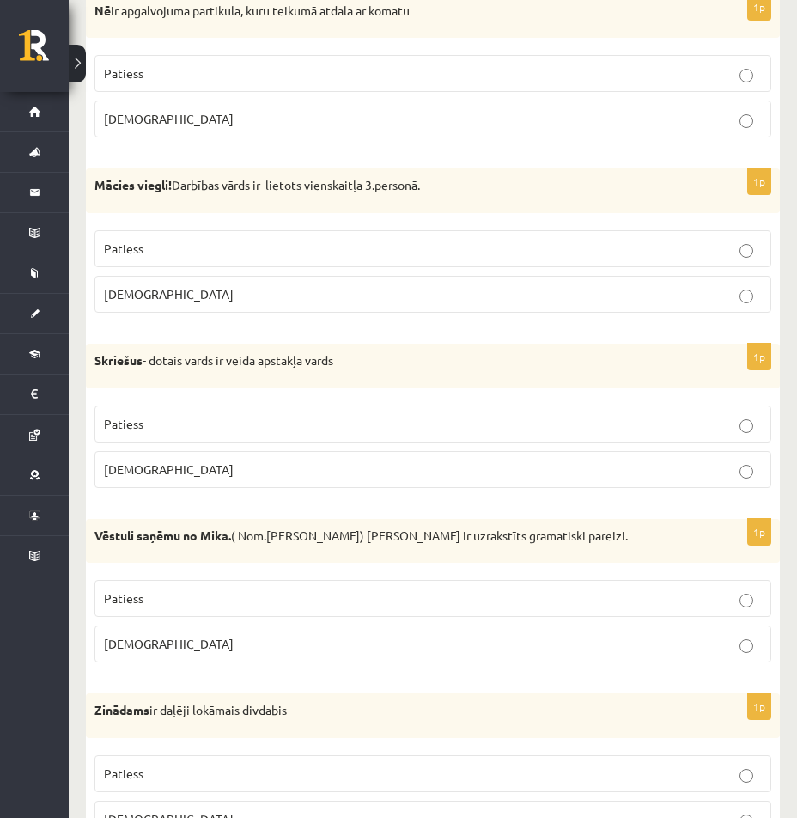
click at [314, 431] on p "Patiess" at bounding box center [433, 424] width 658 height 18
click at [255, 591] on p "Patiess" at bounding box center [433, 599] width 658 height 18
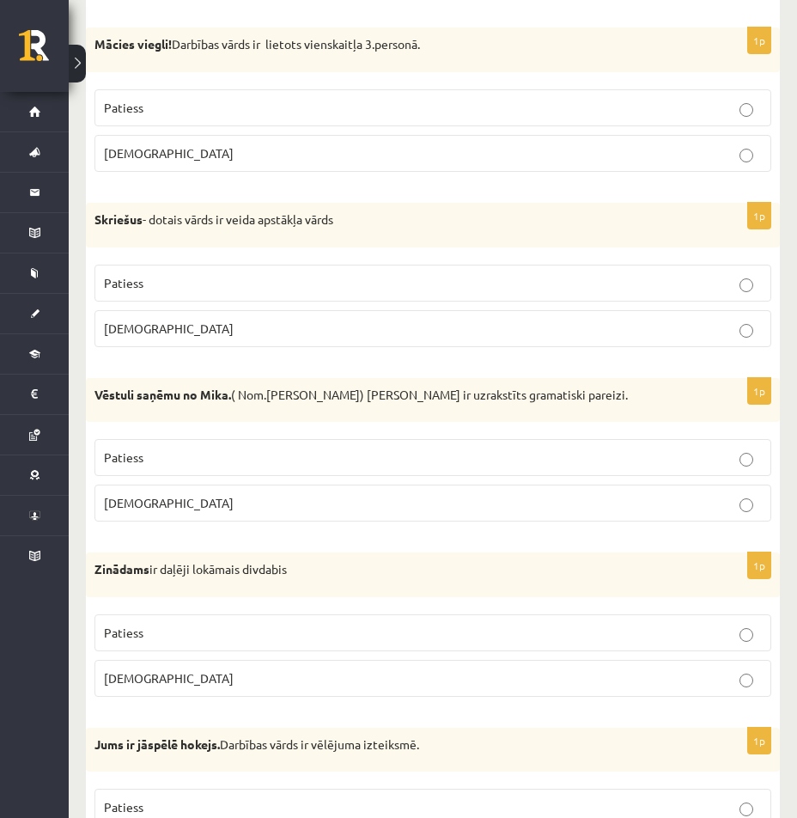
scroll to position [3781, 0]
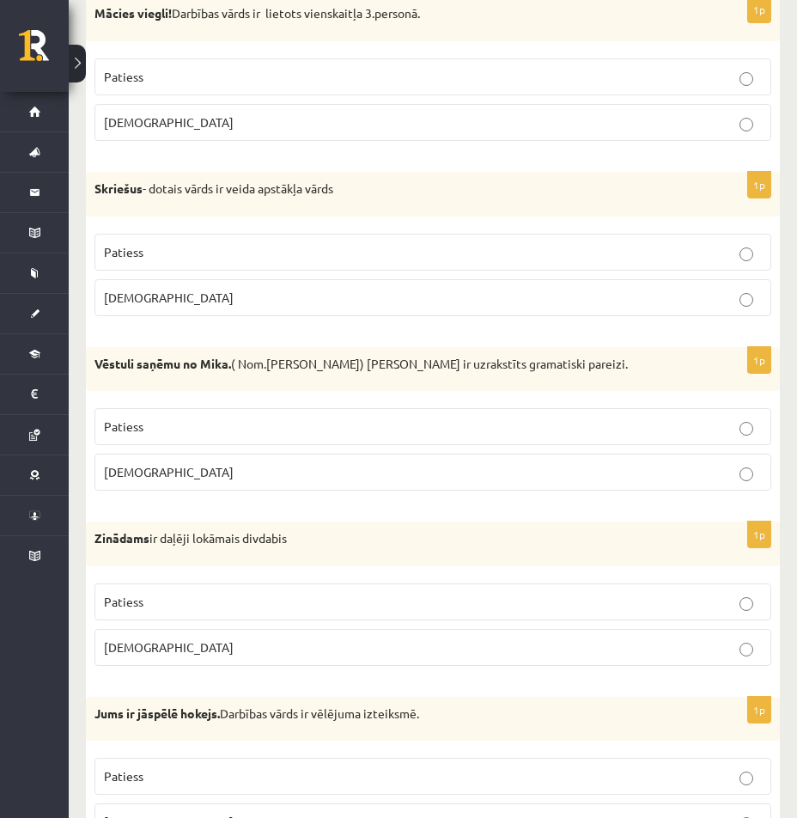
click at [254, 596] on p "Patiess" at bounding box center [433, 602] width 658 height 18
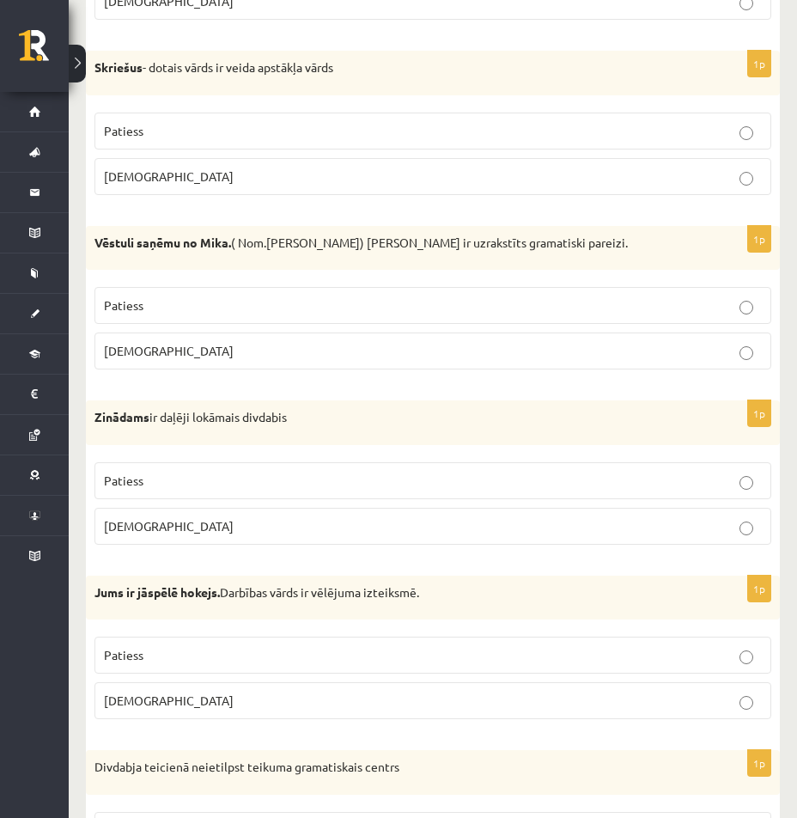
scroll to position [3953, 0]
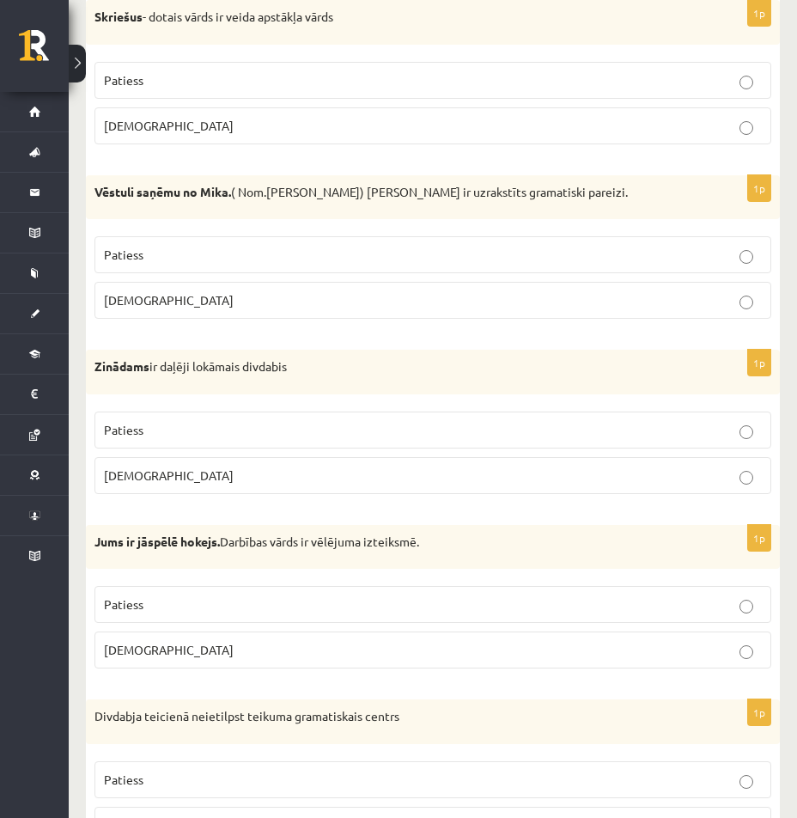
click at [230, 645] on p "Aplams" at bounding box center [433, 650] width 658 height 18
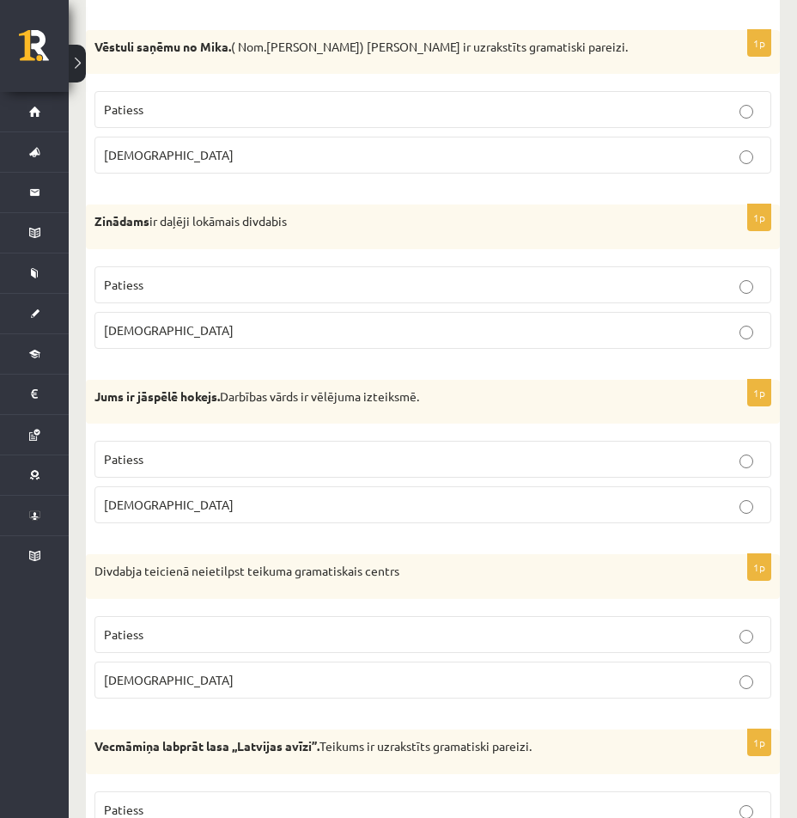
scroll to position [4125, 0]
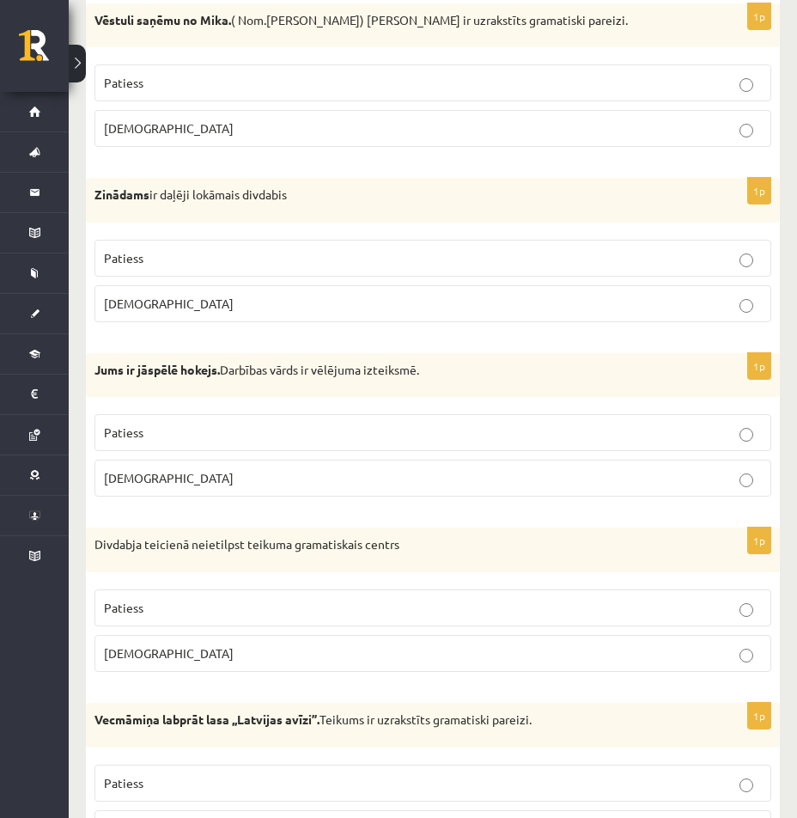
click at [256, 617] on p "Patiess" at bounding box center [433, 608] width 658 height 18
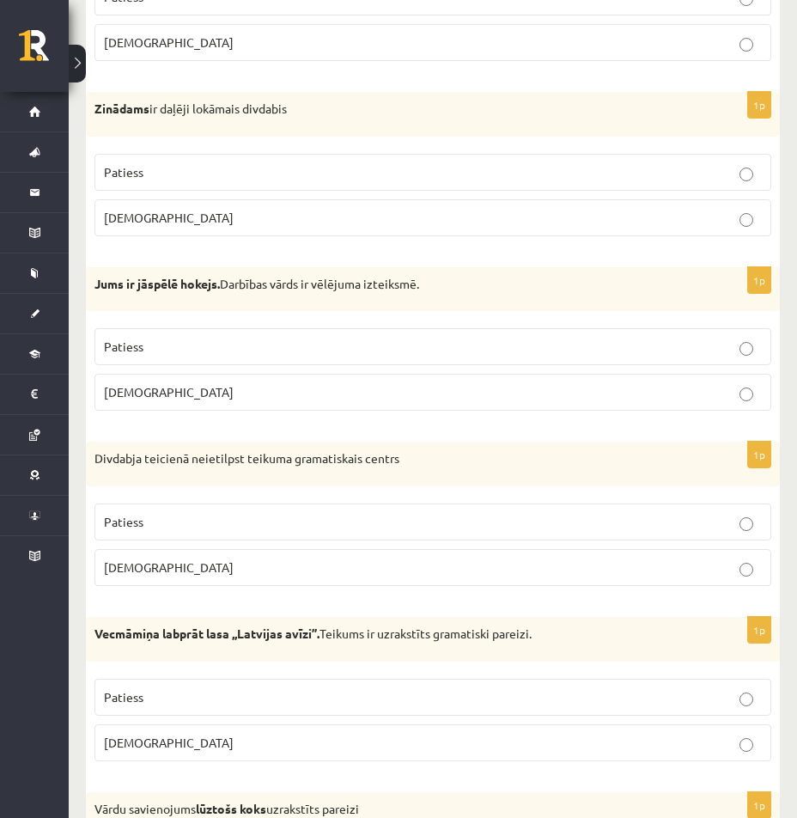
scroll to position [4297, 0]
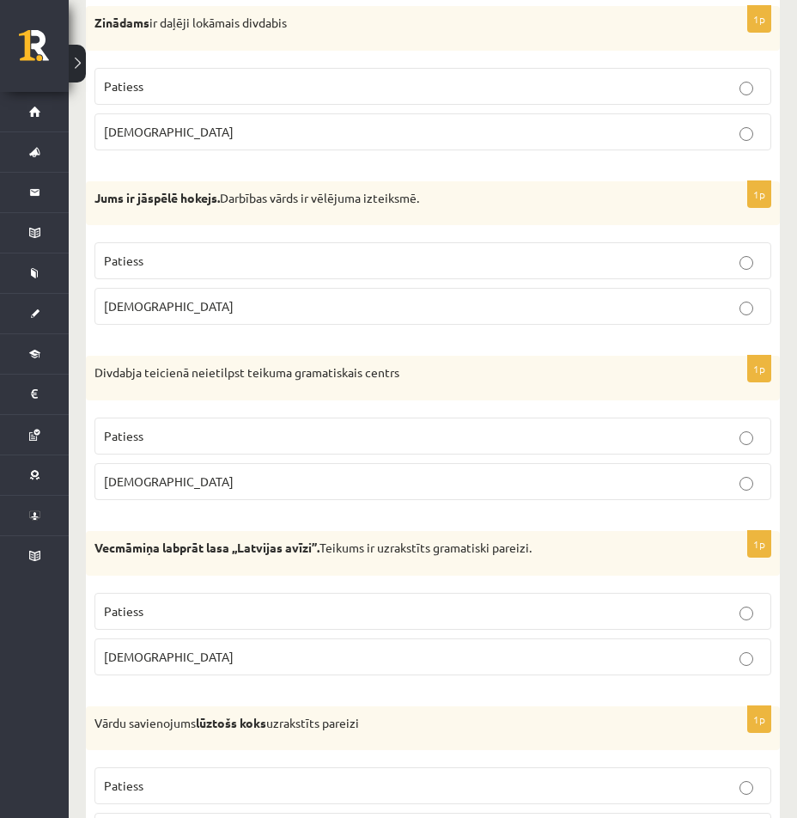
click at [256, 618] on p "Patiess" at bounding box center [433, 611] width 658 height 18
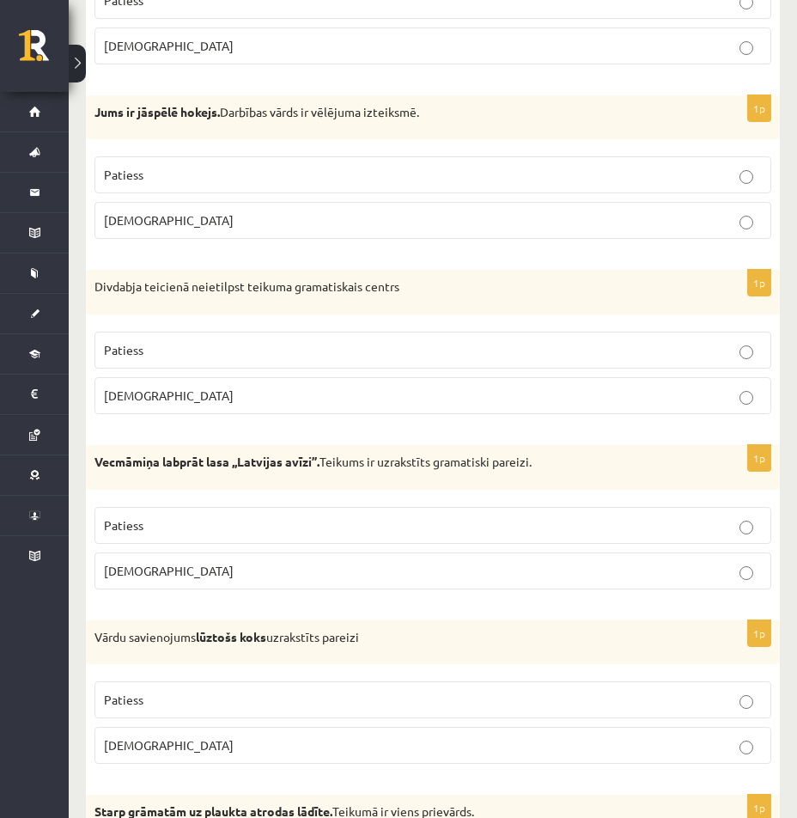
scroll to position [4469, 0]
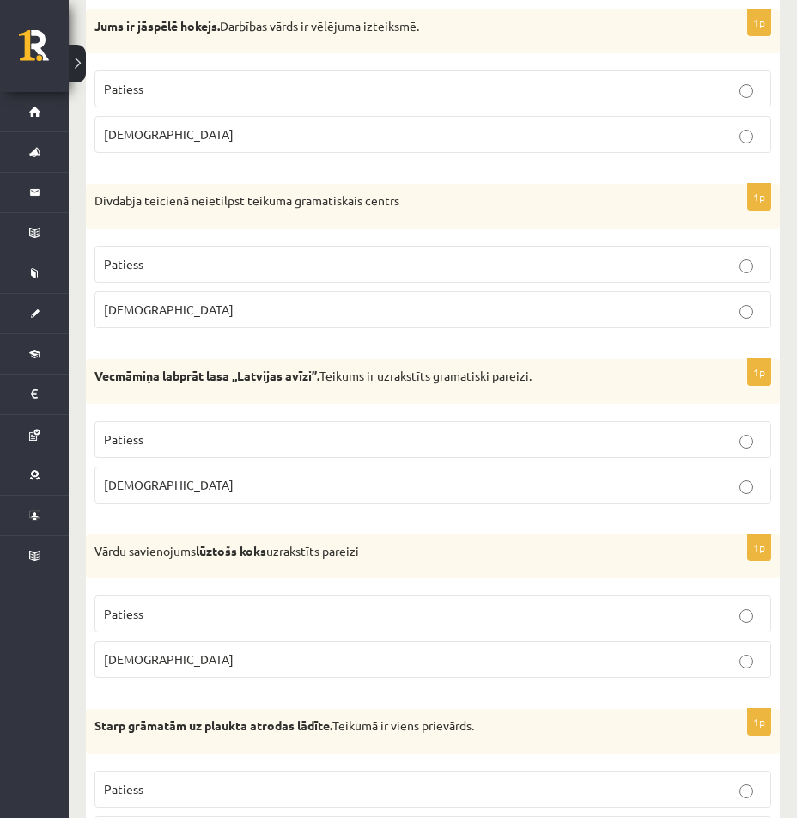
click at [230, 655] on p "Aplams" at bounding box center [433, 660] width 658 height 18
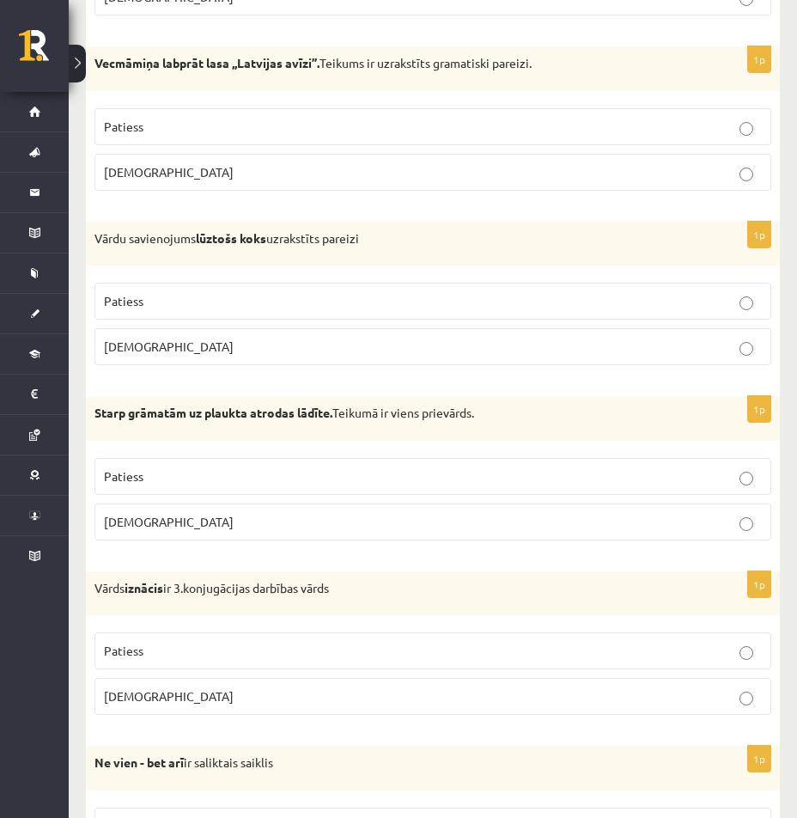
scroll to position [4812, 0]
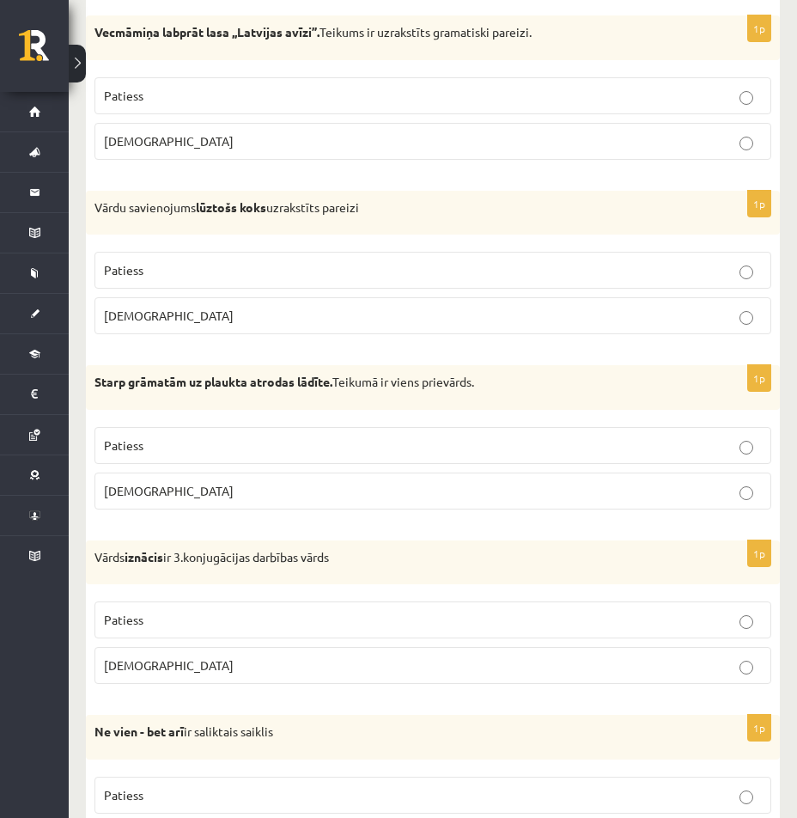
click at [273, 625] on p "Patiess" at bounding box center [433, 620] width 658 height 18
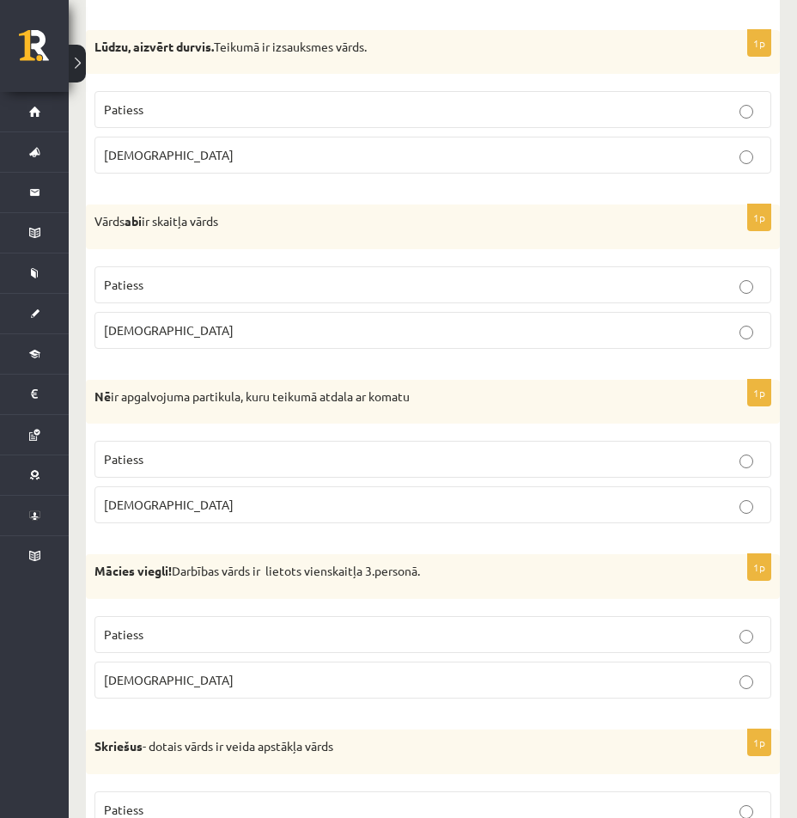
scroll to position [3193, 0]
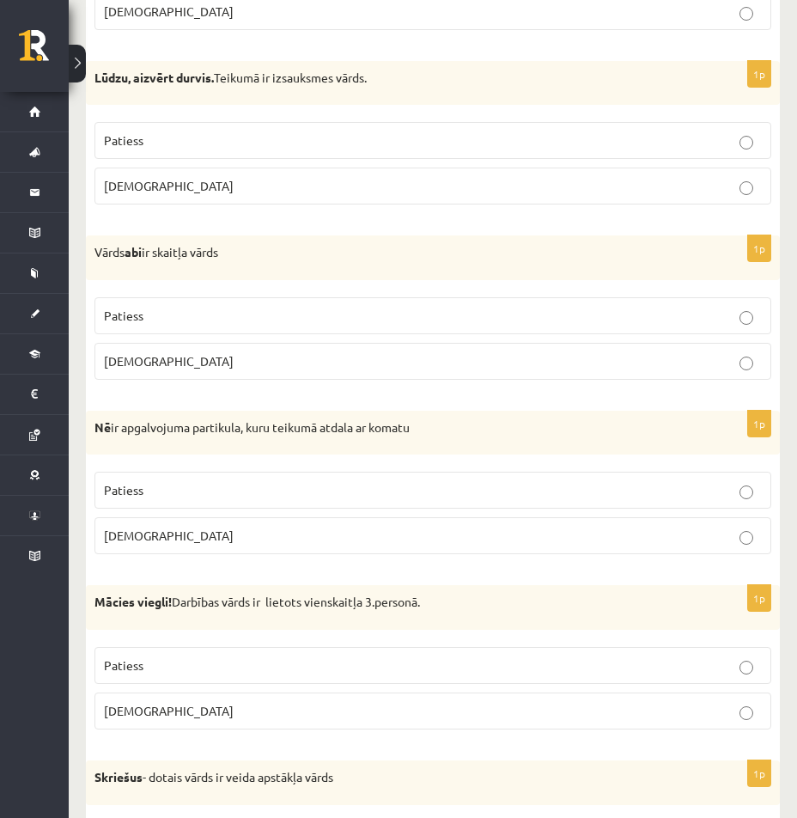
click at [614, 374] on label "Aplams" at bounding box center [433, 361] width 677 height 37
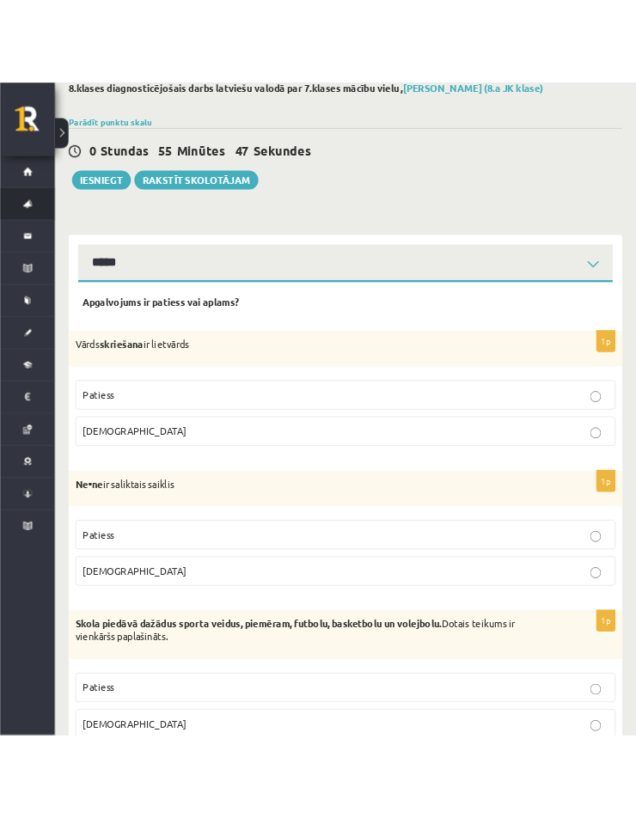
scroll to position [0, 0]
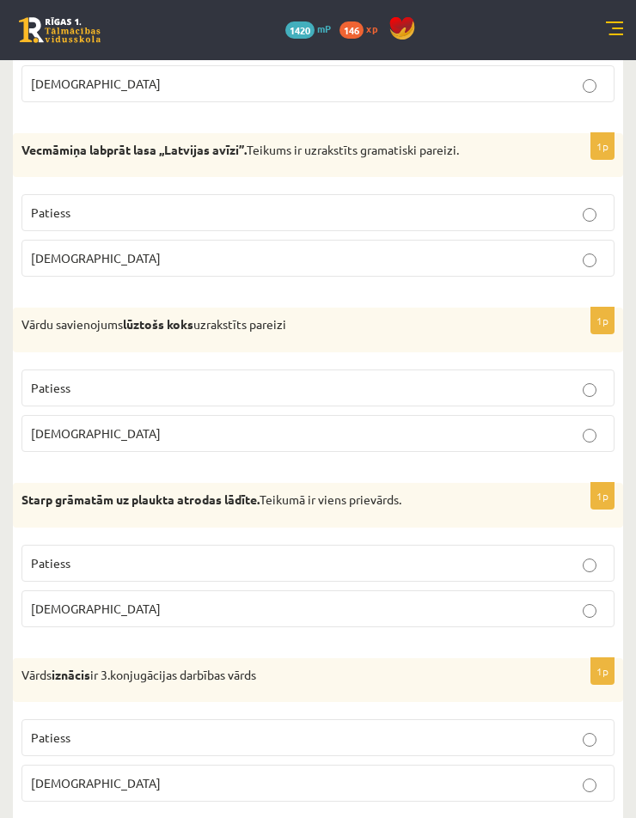
scroll to position [4928, 0]
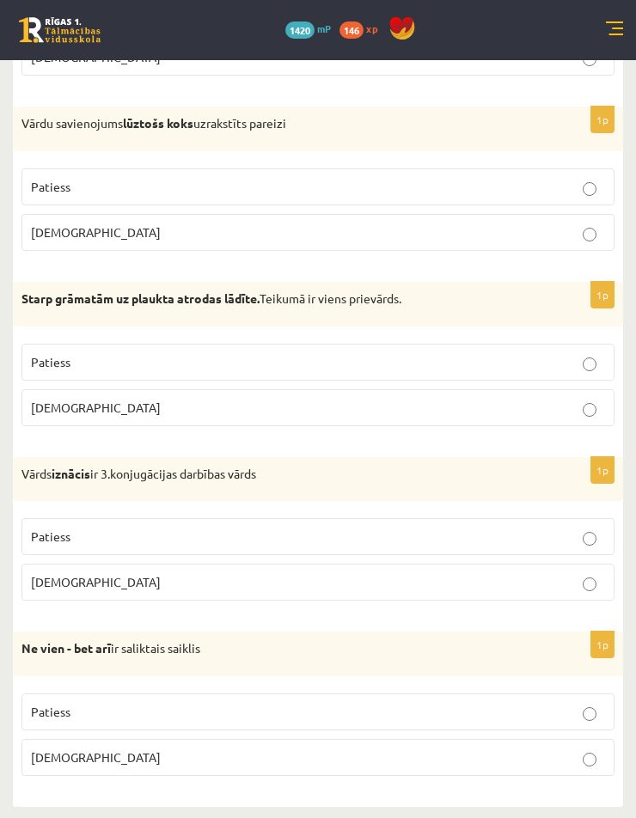
click at [513, 437] on div "1p Starp grāmatām uz plaukta atrodas lādīte. Teikumā ir viens prievārds. Paties…" at bounding box center [318, 361] width 610 height 158
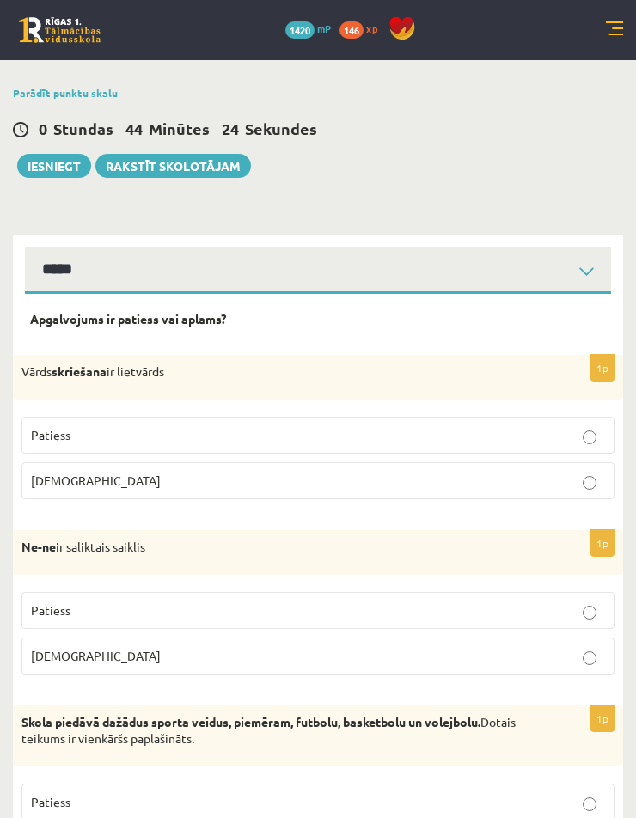
scroll to position [0, 0]
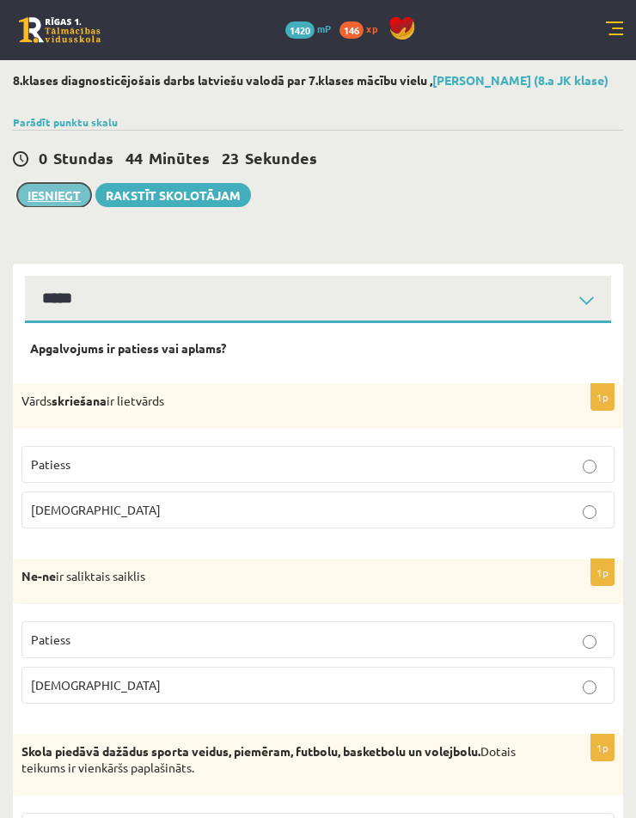
click at [36, 207] on button "Iesniegt" at bounding box center [54, 195] width 74 height 24
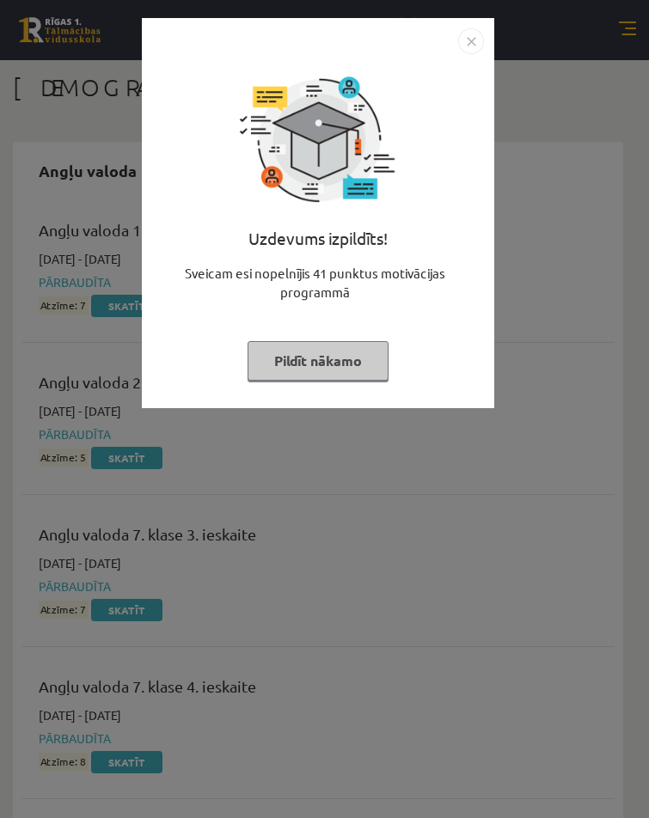
click at [335, 365] on button "Pildīt nākamo" at bounding box center [317, 361] width 141 height 40
